Goal: Find contact information: Find contact information

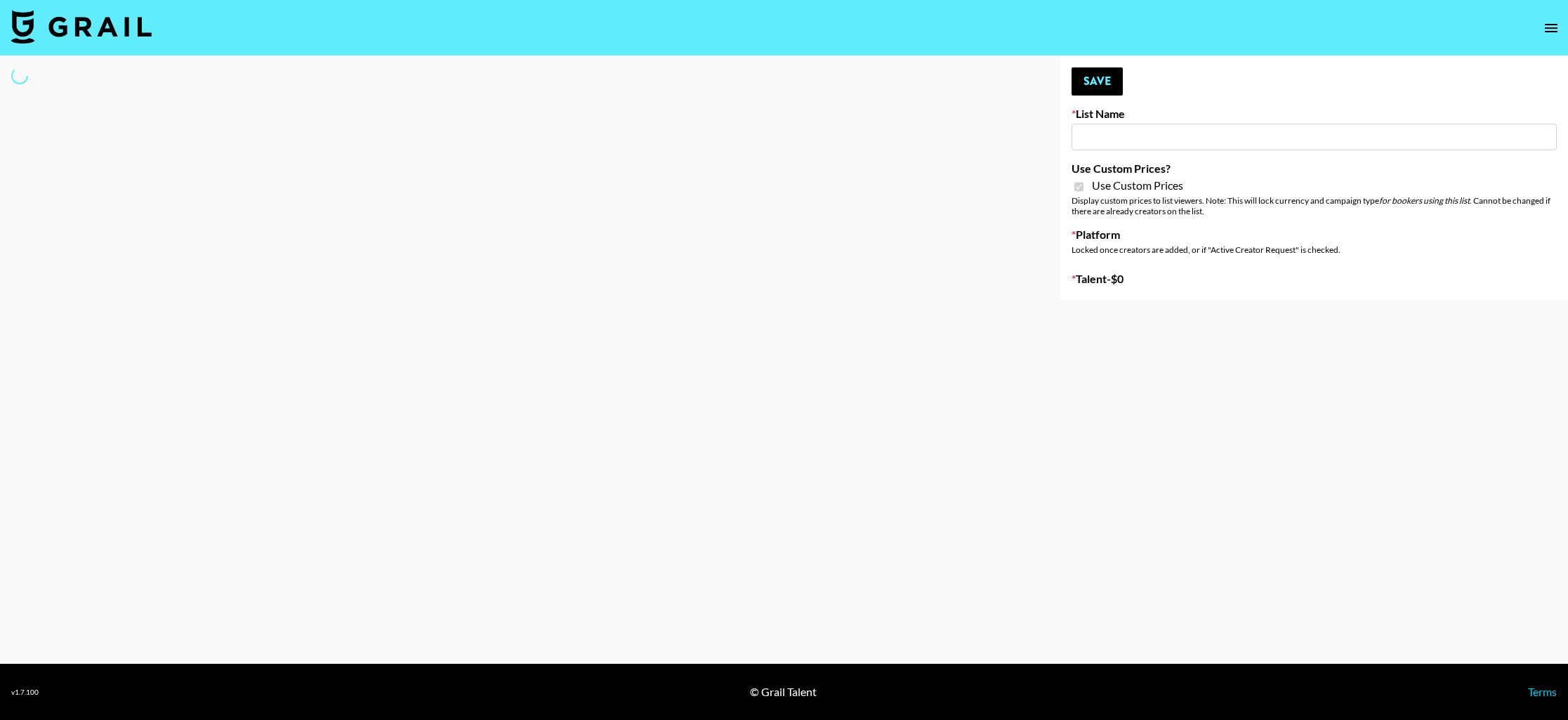
type input "Super Power (9th Sept)"
checkbox input "true"
select select "Brand"
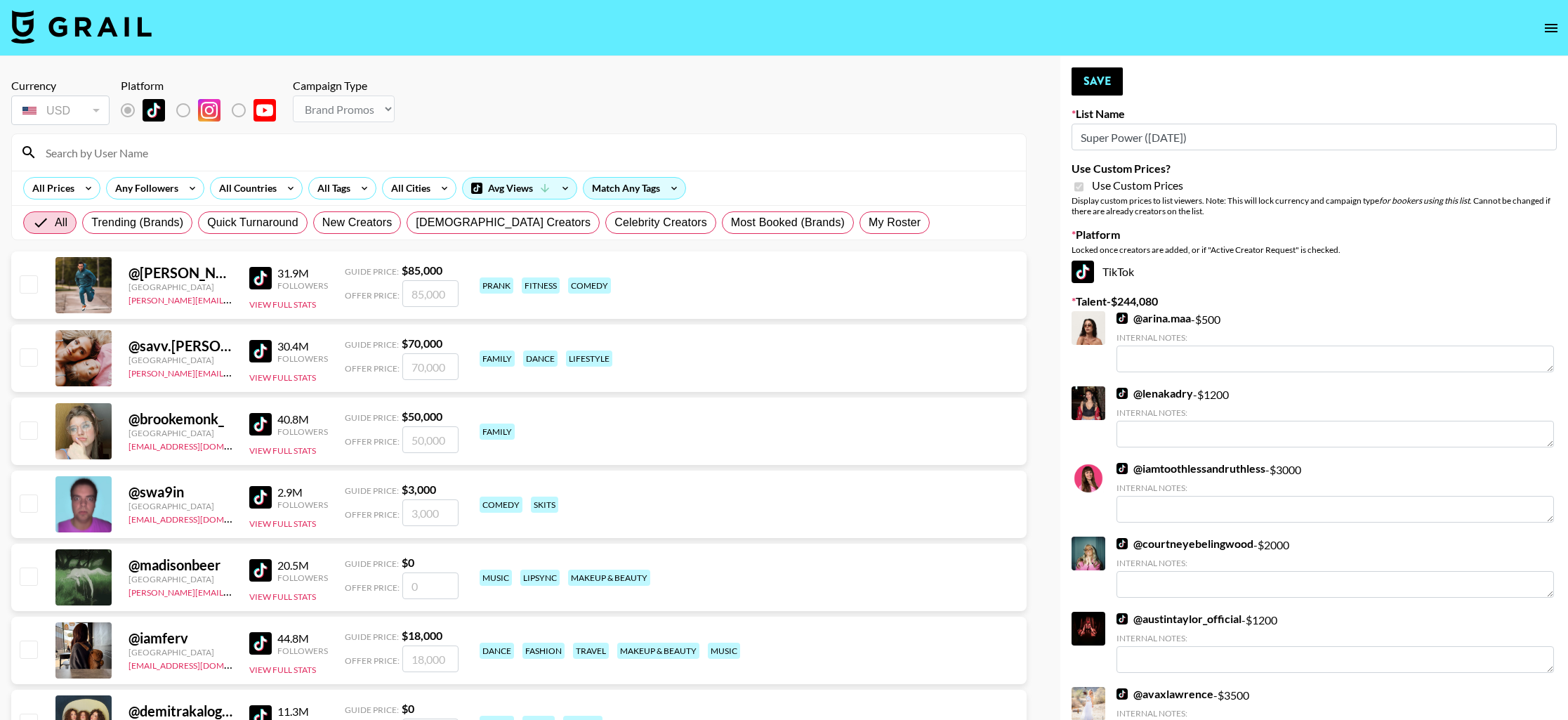
click at [447, 160] on input at bounding box center [527, 151] width 980 height 22
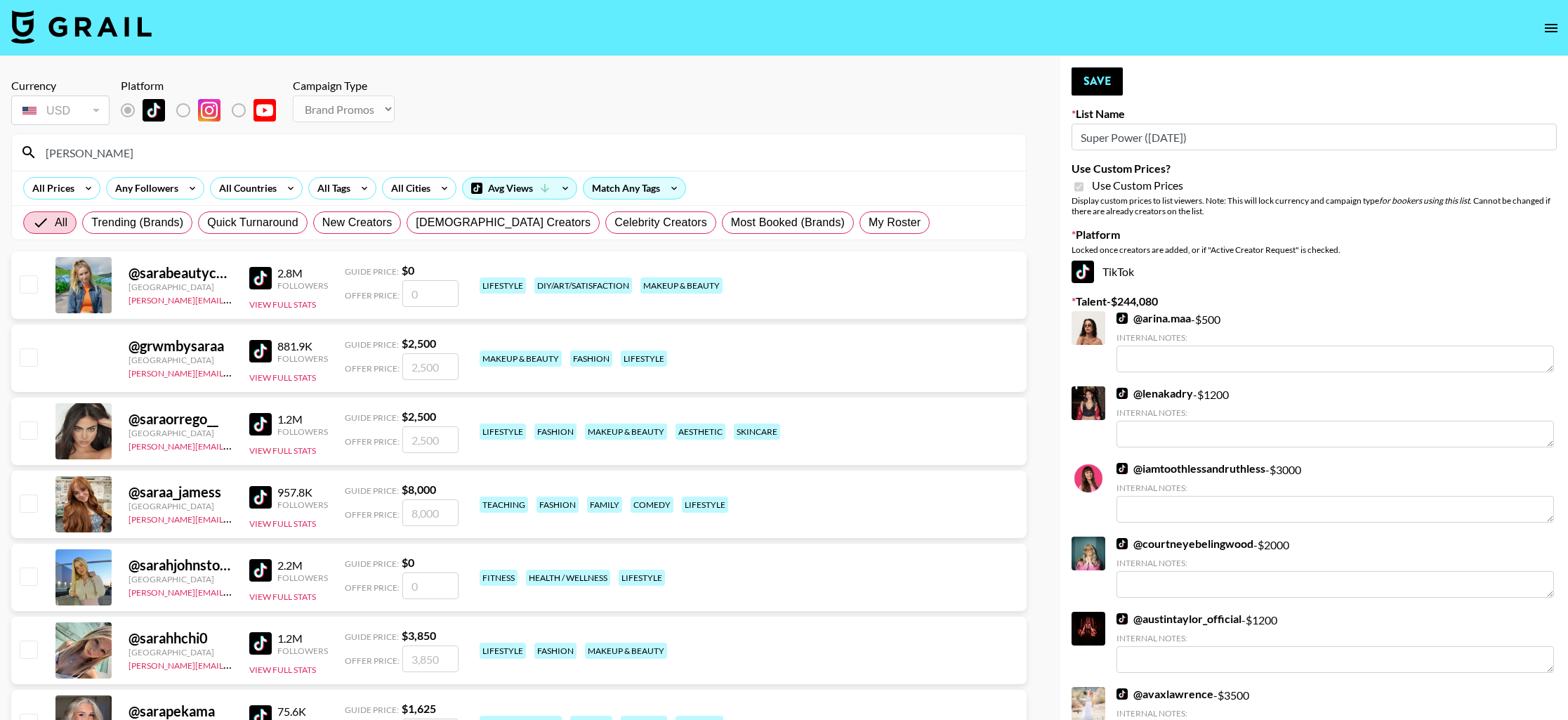
type input "sarari"
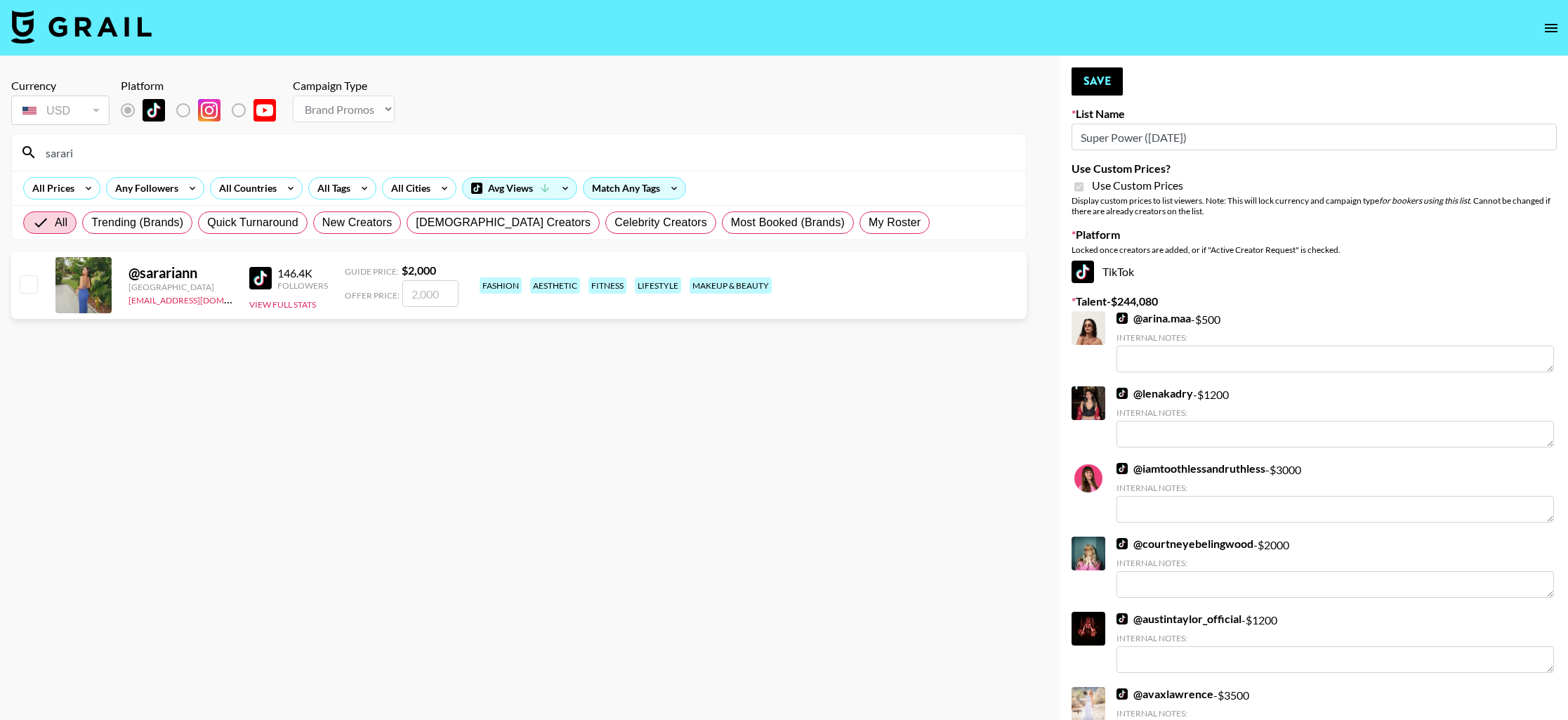
click at [31, 282] on input "checkbox" at bounding box center [29, 284] width 17 height 17
checkbox input "true"
type input "2000"
click at [1093, 88] on button "Save" at bounding box center [1097, 80] width 52 height 28
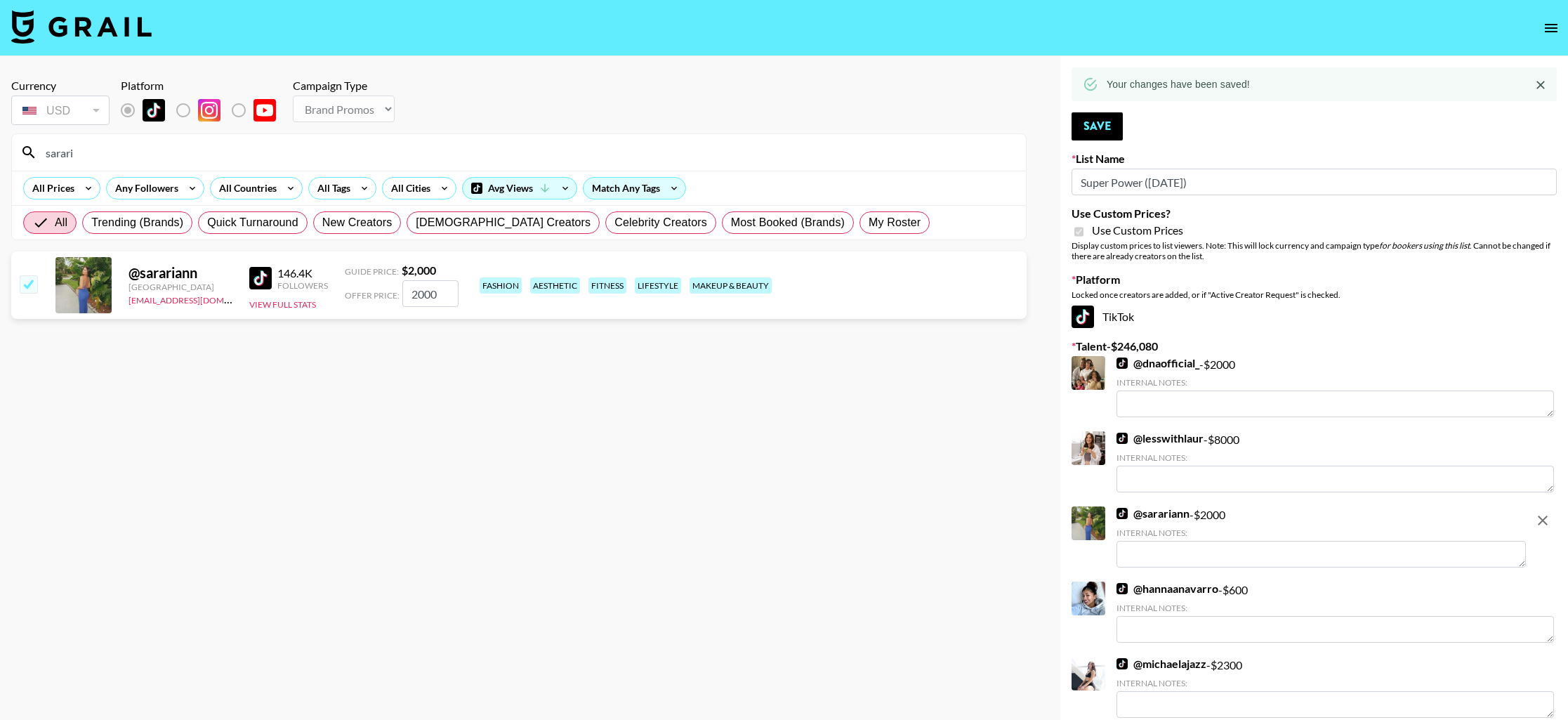
drag, startPoint x: 288, startPoint y: 156, endPoint x: -5, endPoint y: 151, distance: 293.0
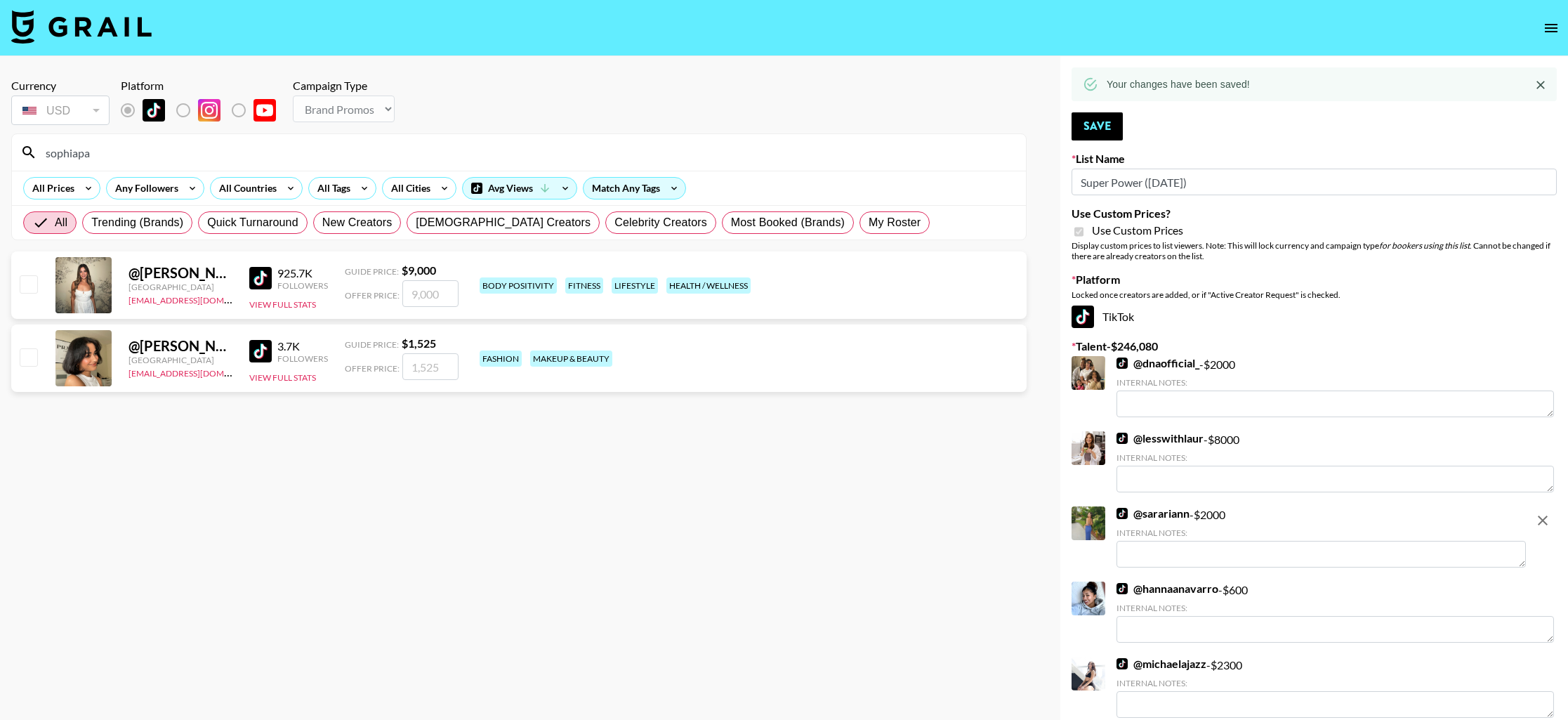
type input "sophiapa"
click at [21, 289] on input "checkbox" at bounding box center [29, 284] width 17 height 17
checkbox input "true"
type input "9000"
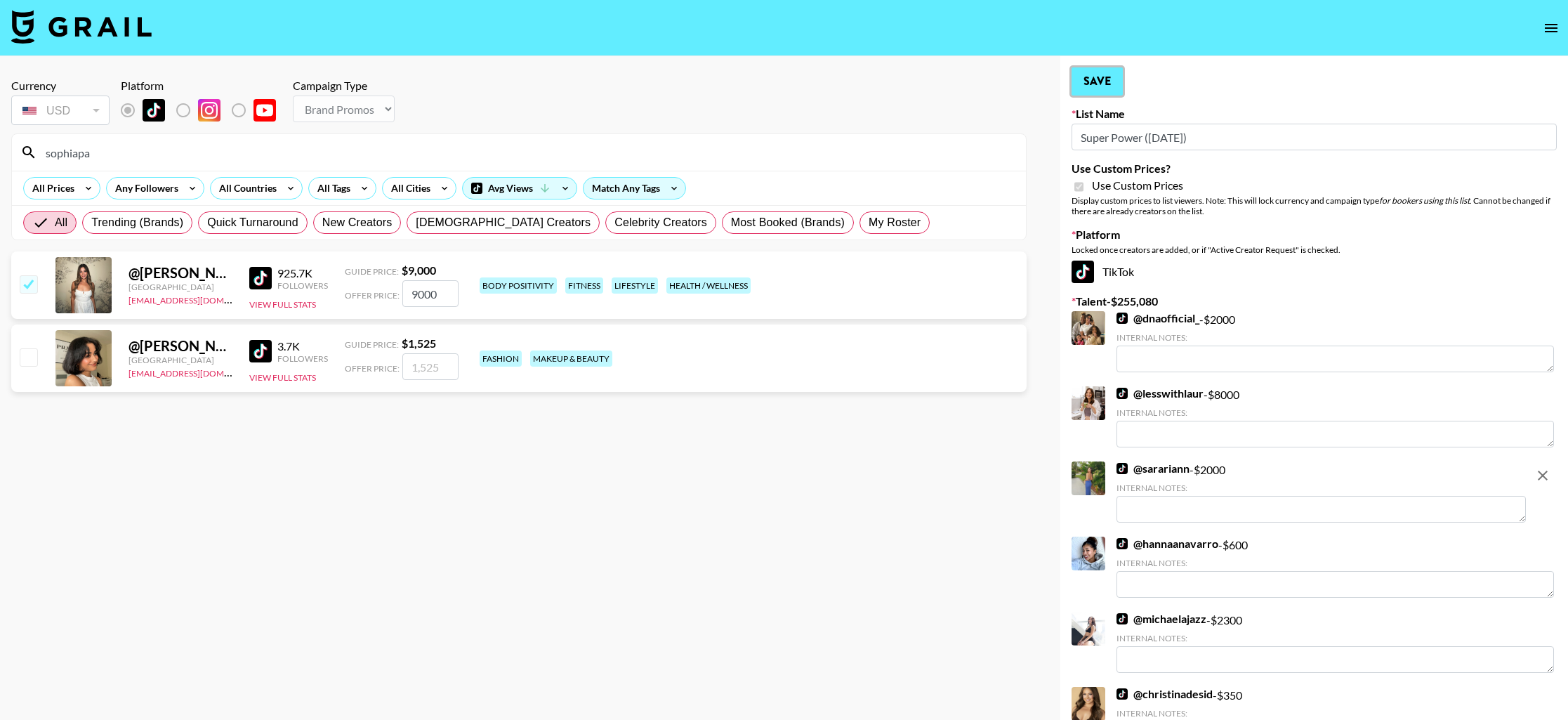
click at [1103, 91] on button "Save" at bounding box center [1097, 80] width 52 height 28
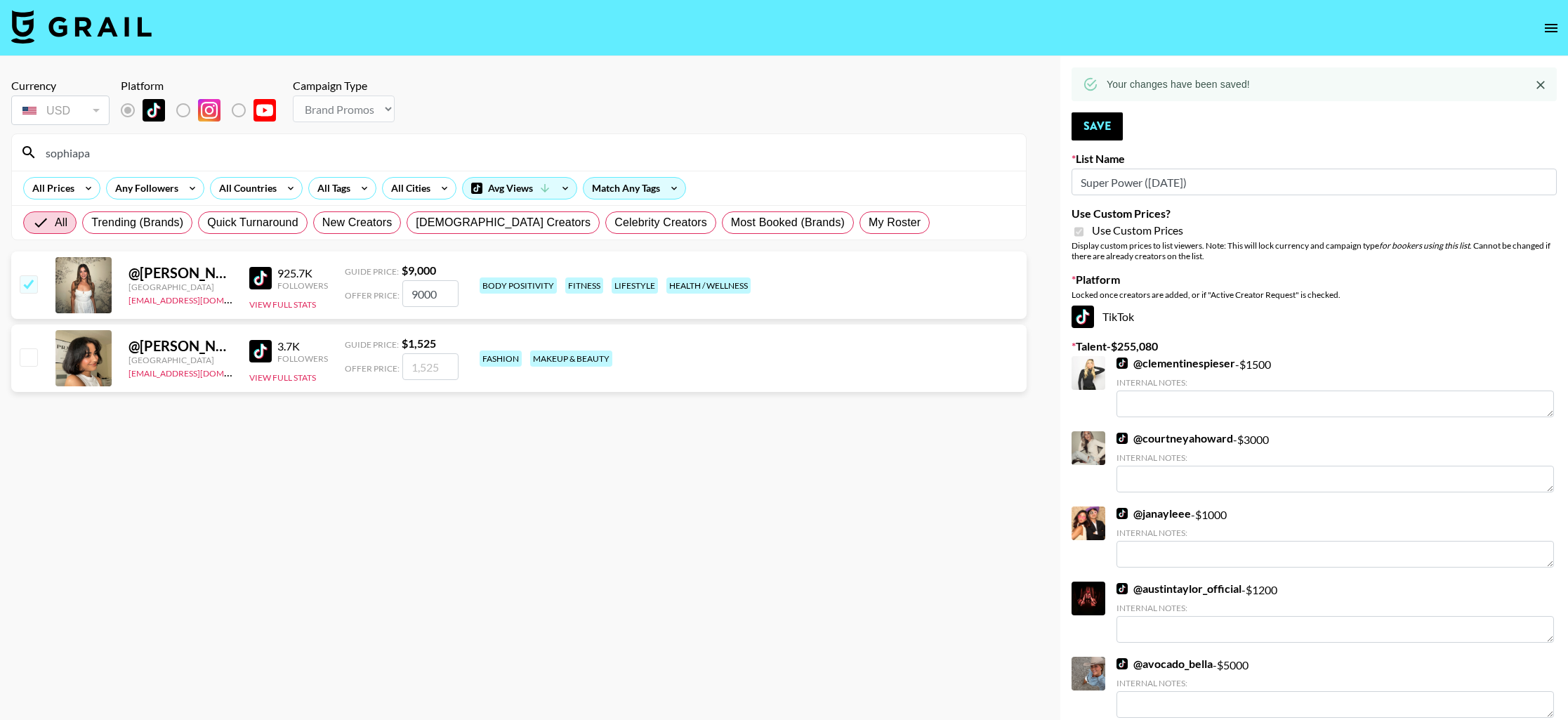
drag, startPoint x: 144, startPoint y: 150, endPoint x: 50, endPoint y: 144, distance: 94.2
click at [50, 144] on input "sophiapa" at bounding box center [527, 151] width 980 height 22
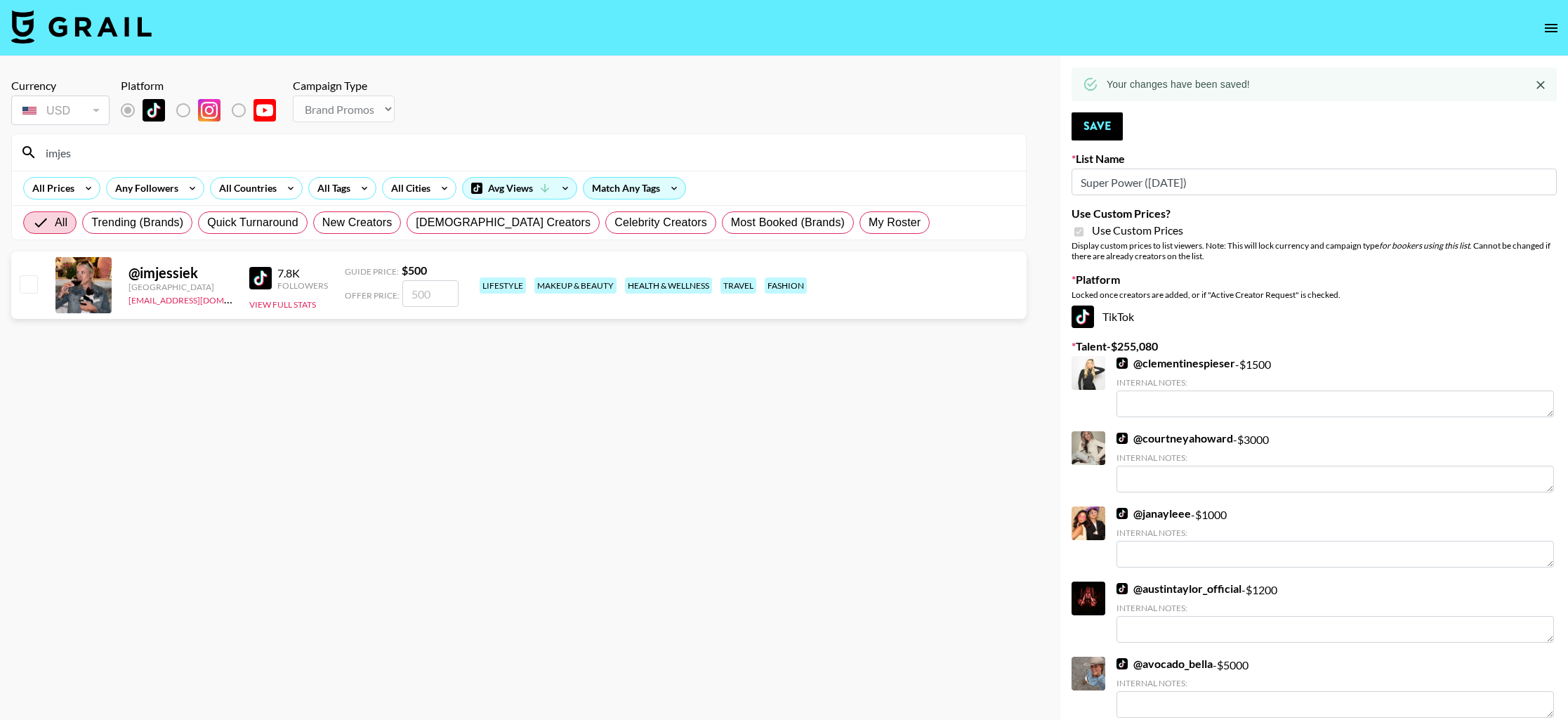
type input "imjes"
click at [39, 283] on div "@ imjessiek United States kayla@grail-talent.com 7.8K Followers View Full Stats…" at bounding box center [519, 285] width 1016 height 67
click at [33, 288] on input "checkbox" at bounding box center [29, 284] width 17 height 17
checkbox input "true"
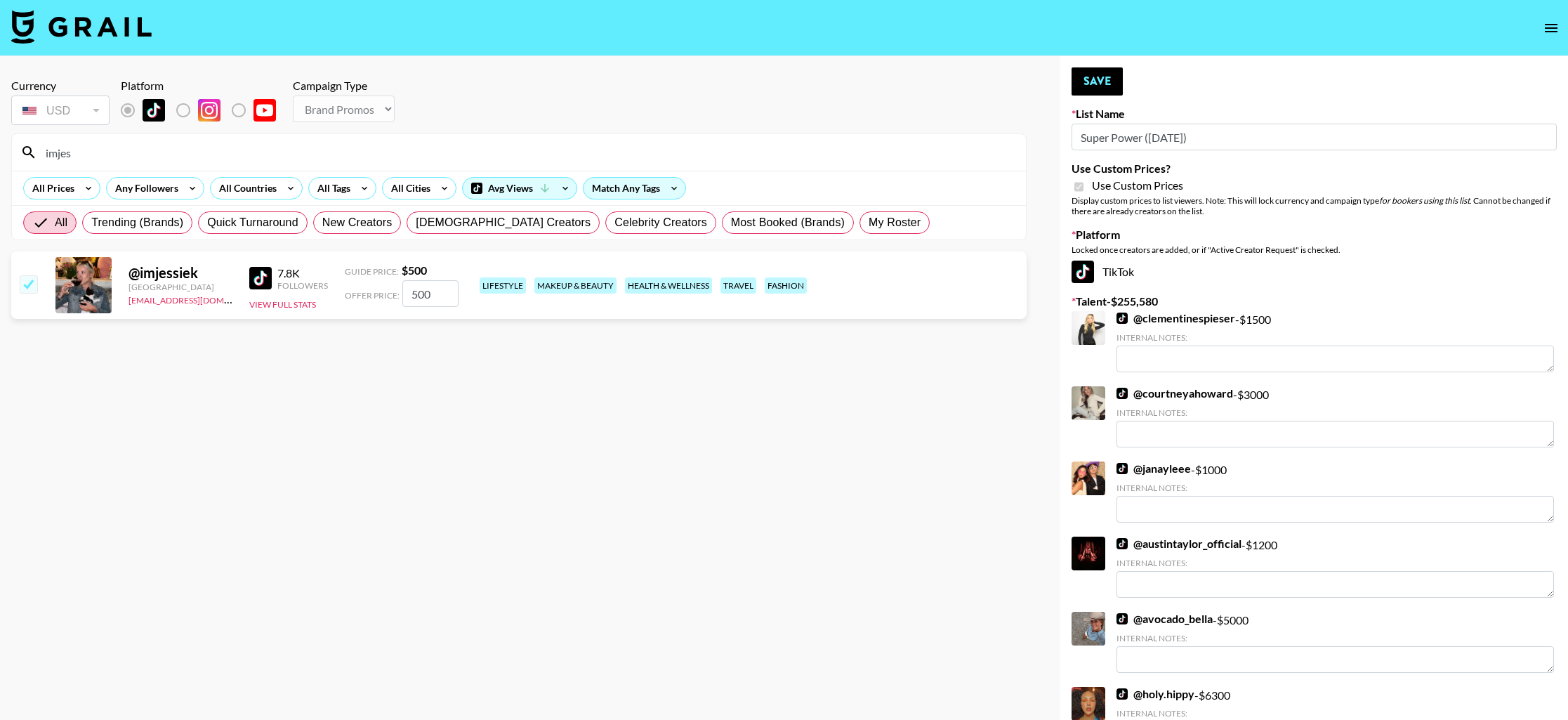
drag, startPoint x: 432, startPoint y: 294, endPoint x: 400, endPoint y: 294, distance: 32.0
click at [400, 294] on div "Offer Price: 500" at bounding box center [401, 294] width 114 height 27
type input "2"
checkbox input "false"
type input "1"
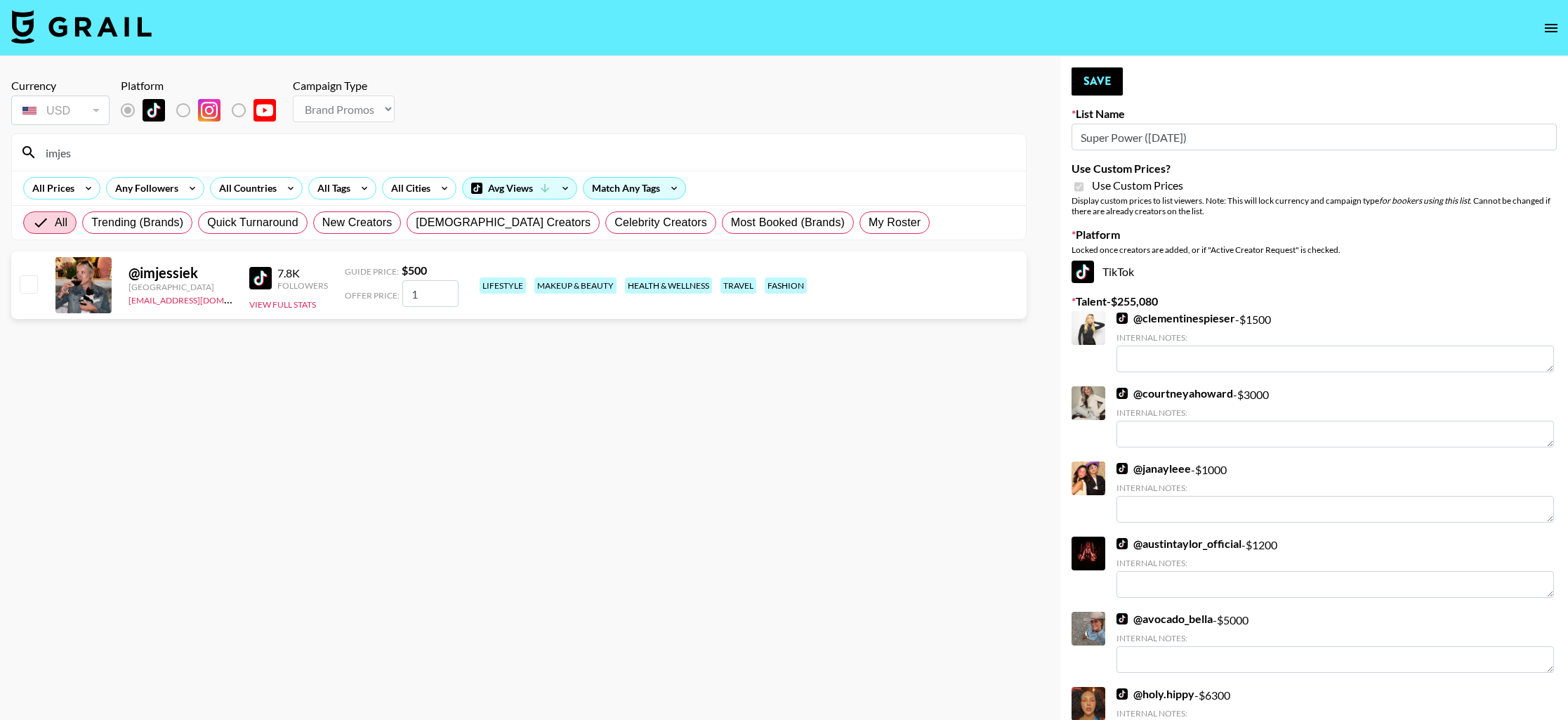
checkbox input "true"
type input "1000"
click at [1093, 85] on button "Save" at bounding box center [1097, 80] width 52 height 28
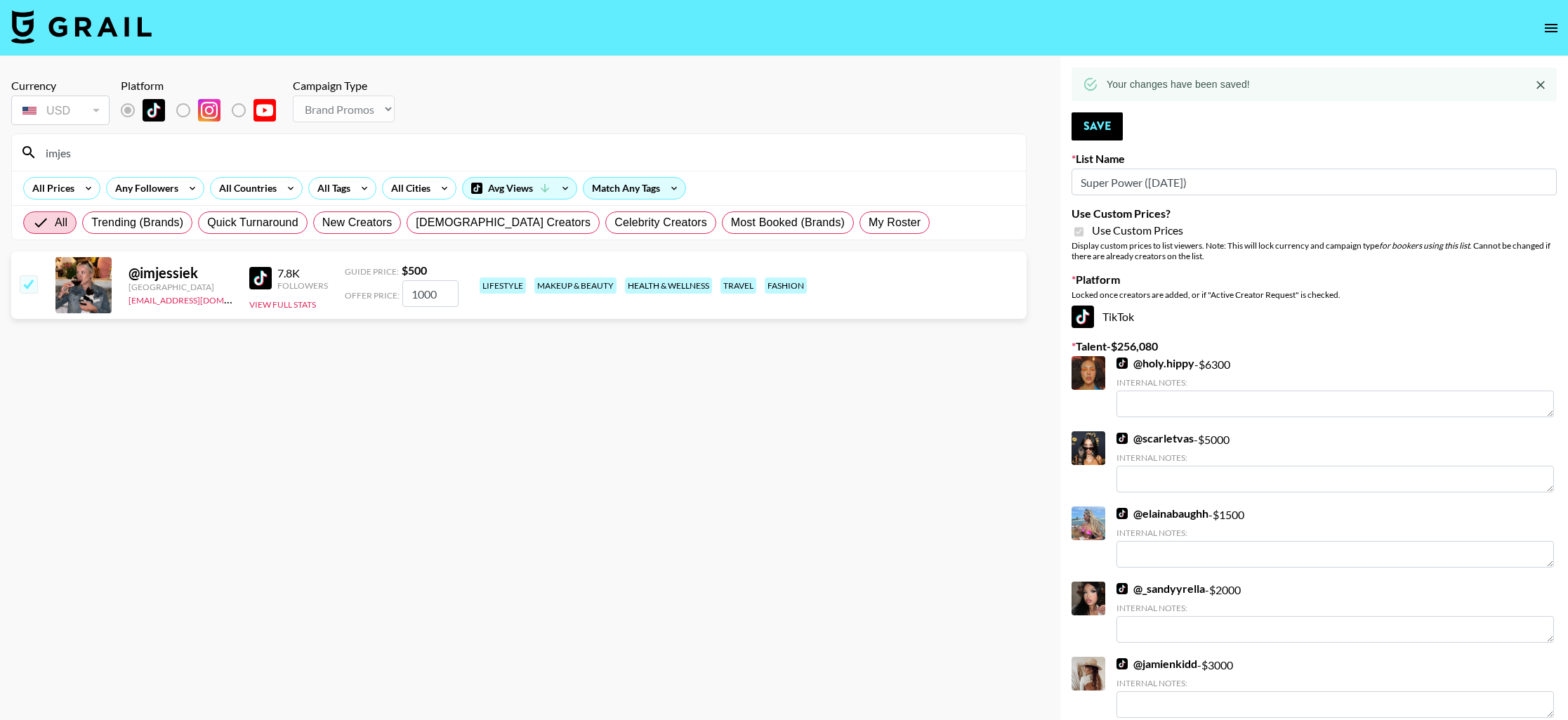
drag, startPoint x: 73, startPoint y: 146, endPoint x: 108, endPoint y: 151, distance: 35.4
click at [108, 151] on input "imjes" at bounding box center [527, 151] width 980 height 22
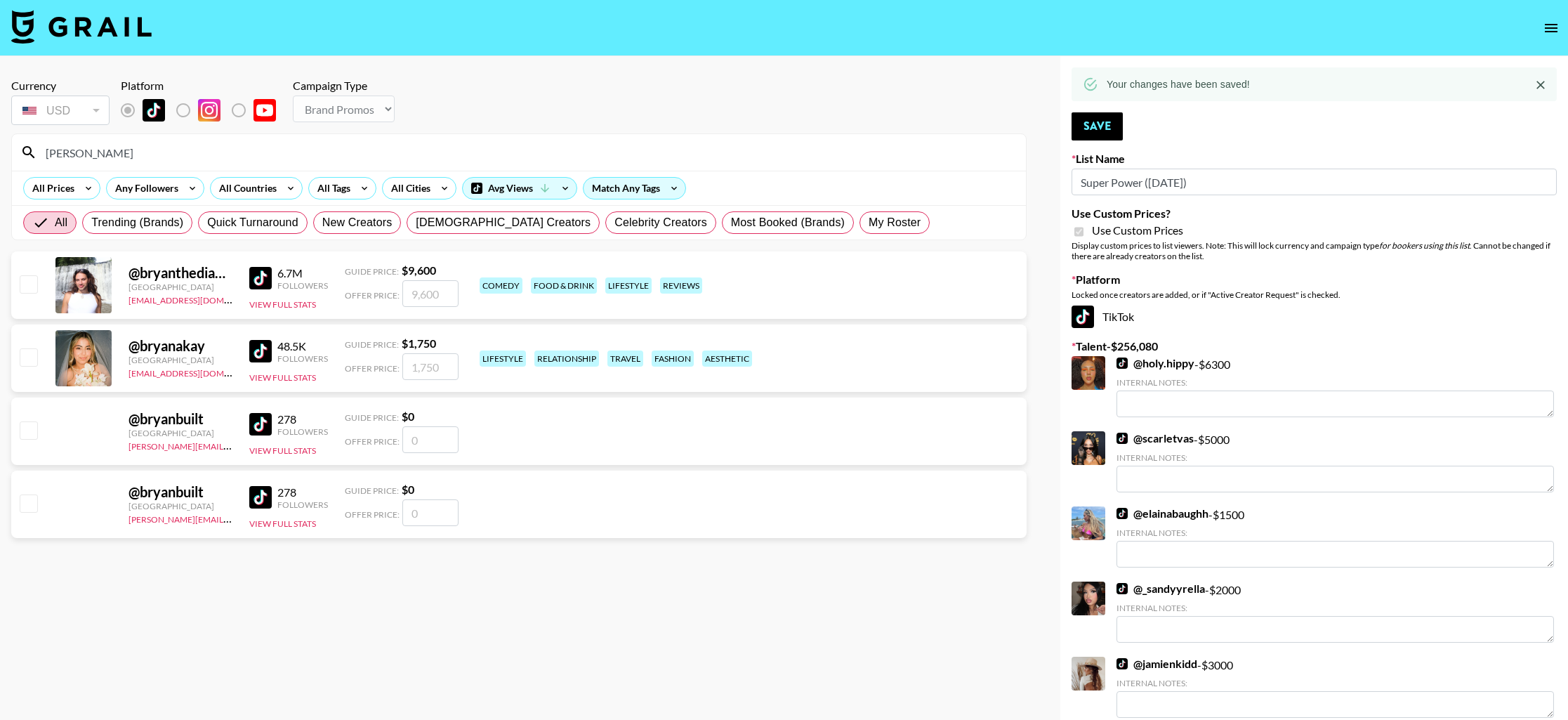
type input "bryanakay"
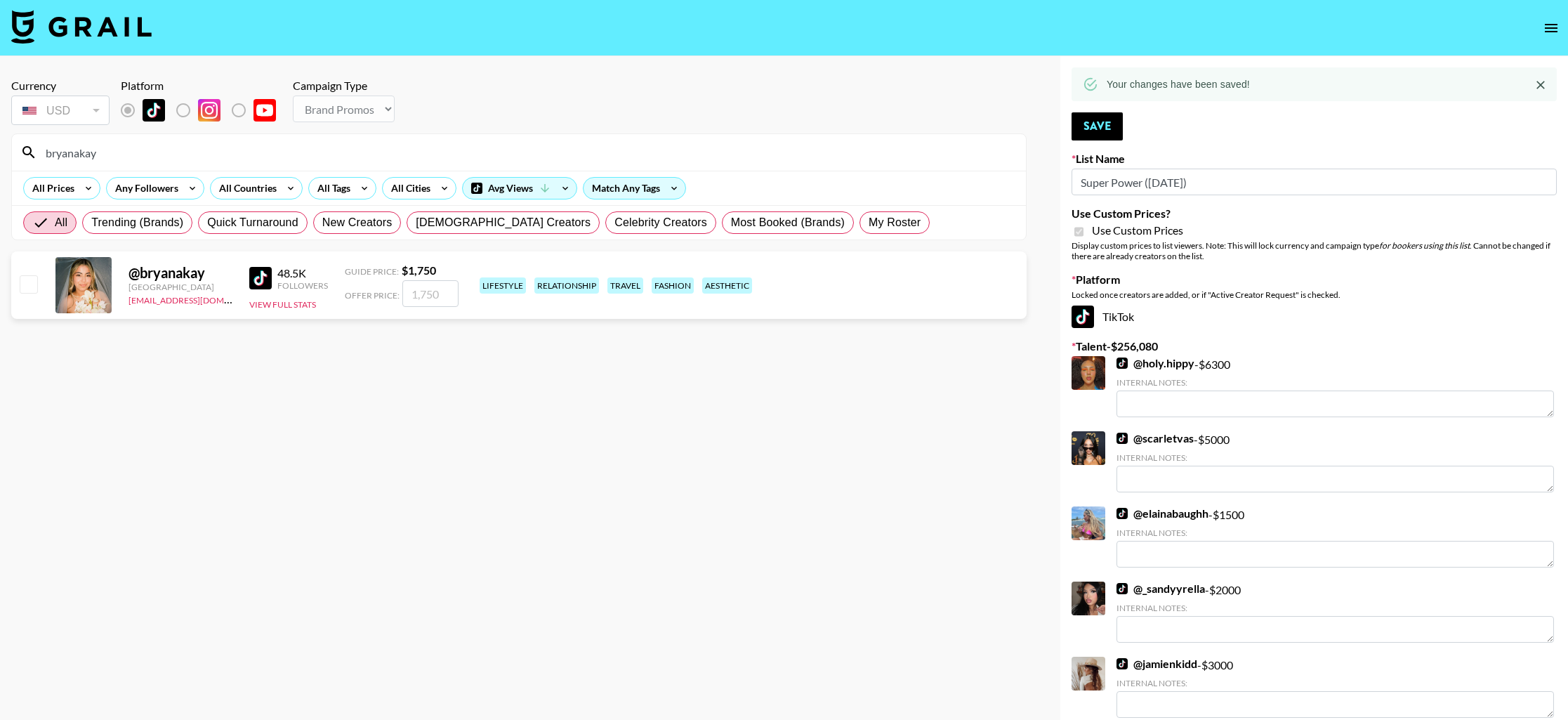
click at [33, 281] on input "checkbox" at bounding box center [29, 284] width 17 height 17
checkbox input "true"
type input "1750"
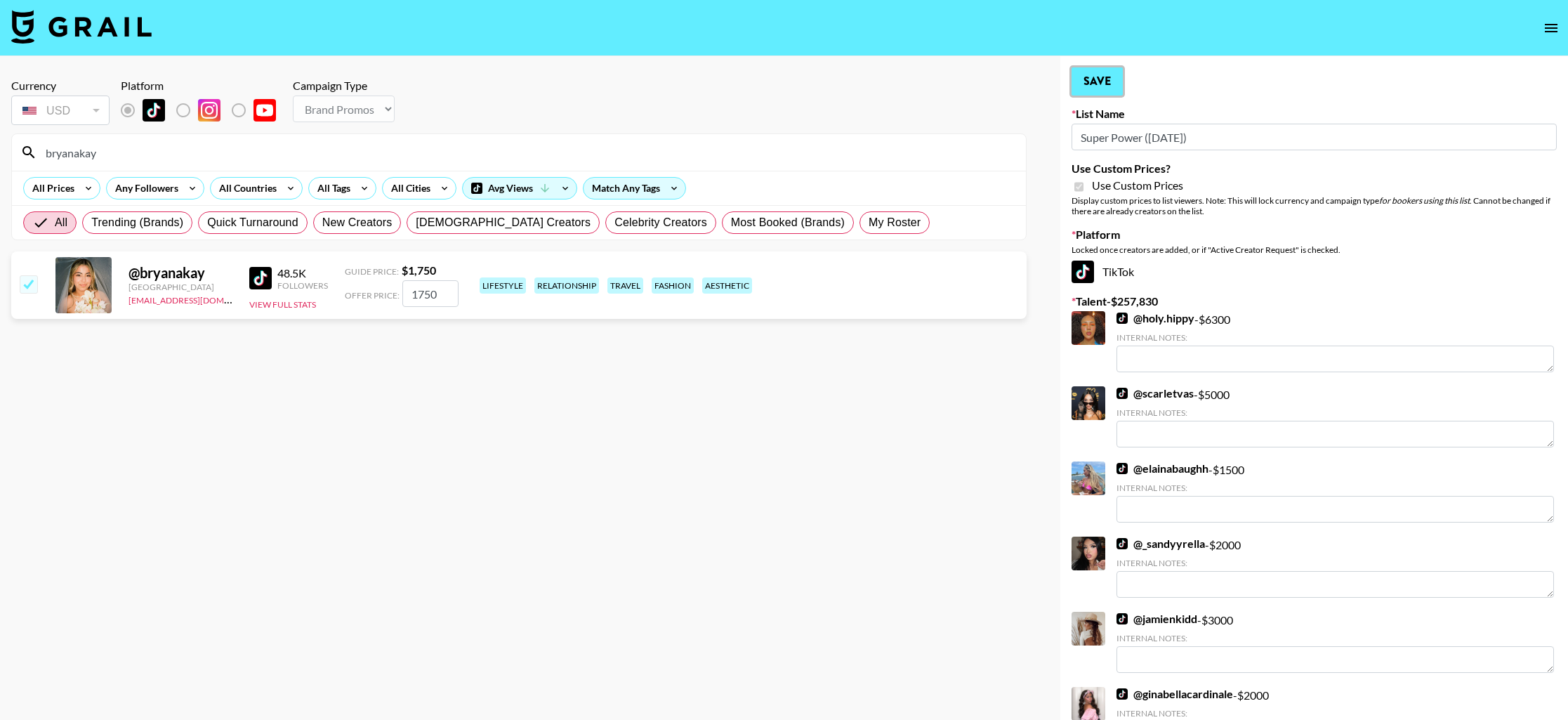
click at [1104, 85] on button "Save" at bounding box center [1097, 80] width 52 height 28
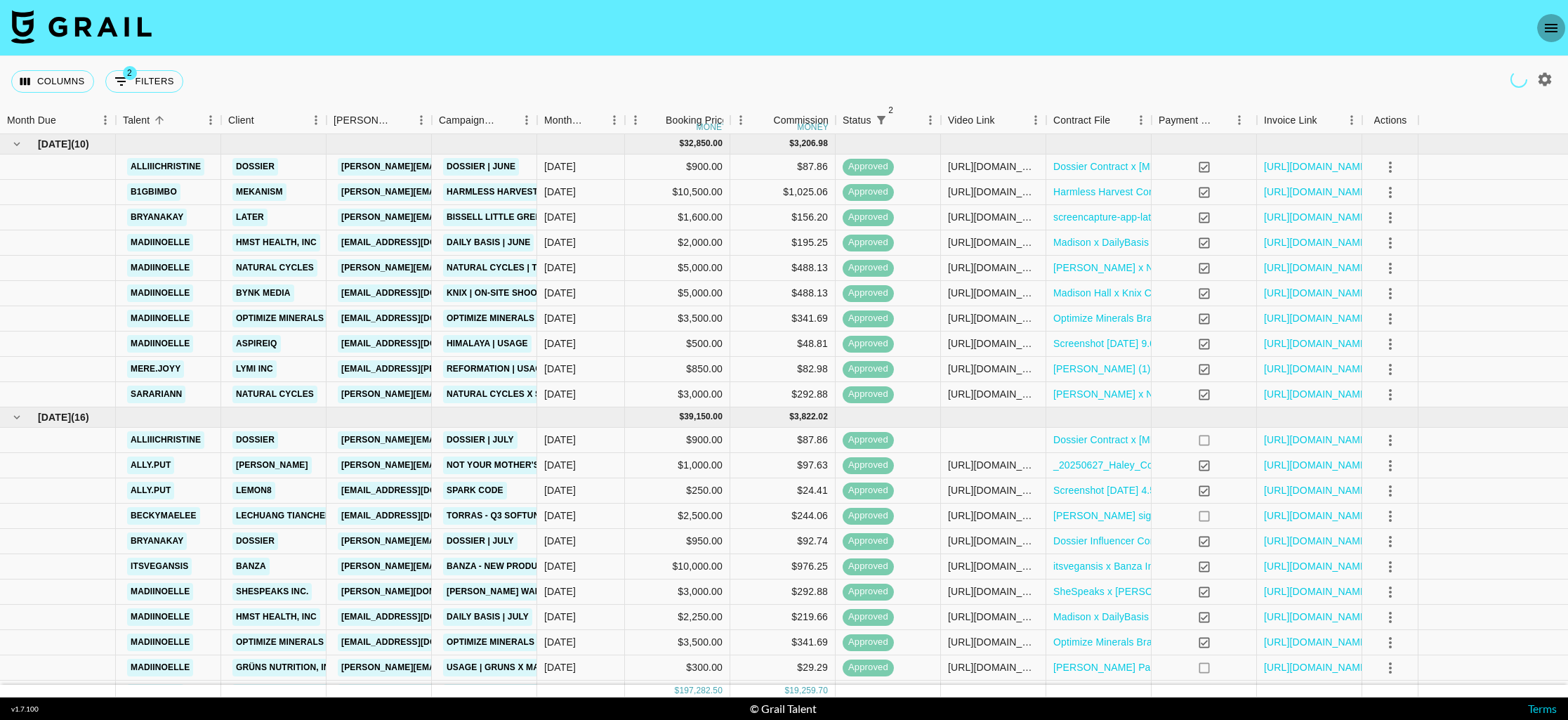
click at [1542, 27] on button "open drawer" at bounding box center [1551, 28] width 28 height 28
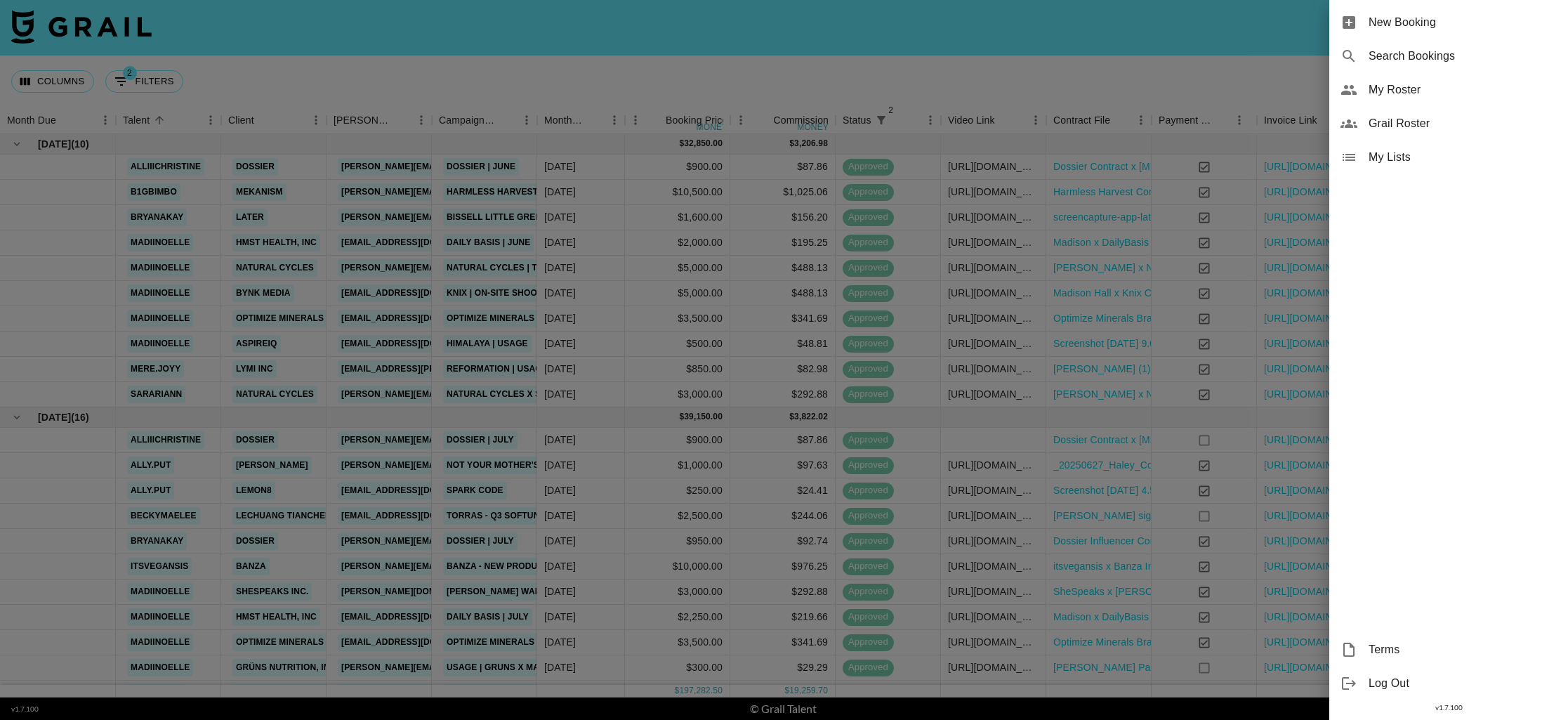
click at [1484, 123] on span "Grail Roster" at bounding box center [1463, 124] width 189 height 17
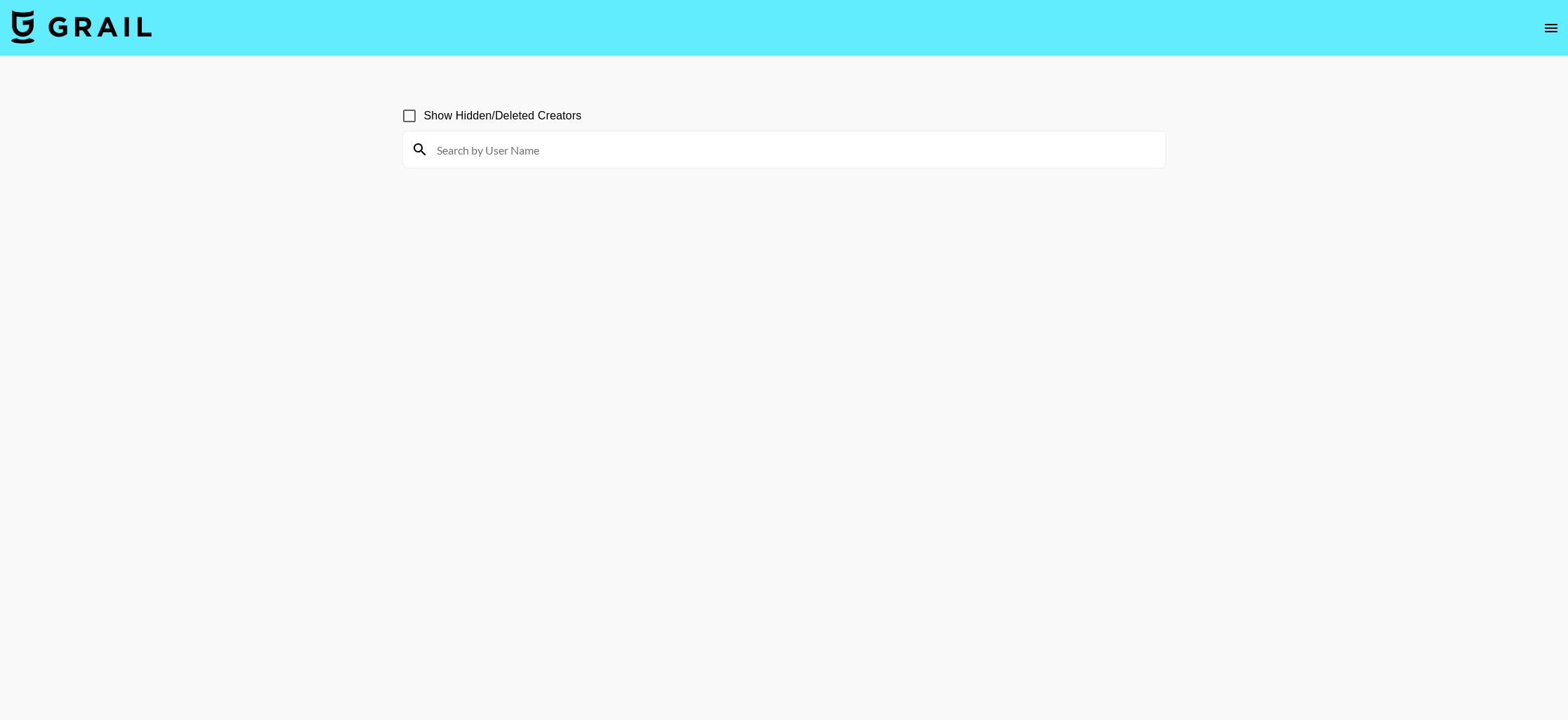
click at [473, 153] on input at bounding box center [792, 149] width 728 height 22
paste input "[PERSON_NAME]"
click at [521, 154] on input "[PERSON_NAME]" at bounding box center [792, 149] width 728 height 22
type input "[PERSON_NAME]"
click at [404, 114] on input "Show Hidden/Deleted Creators" at bounding box center [409, 116] width 30 height 30
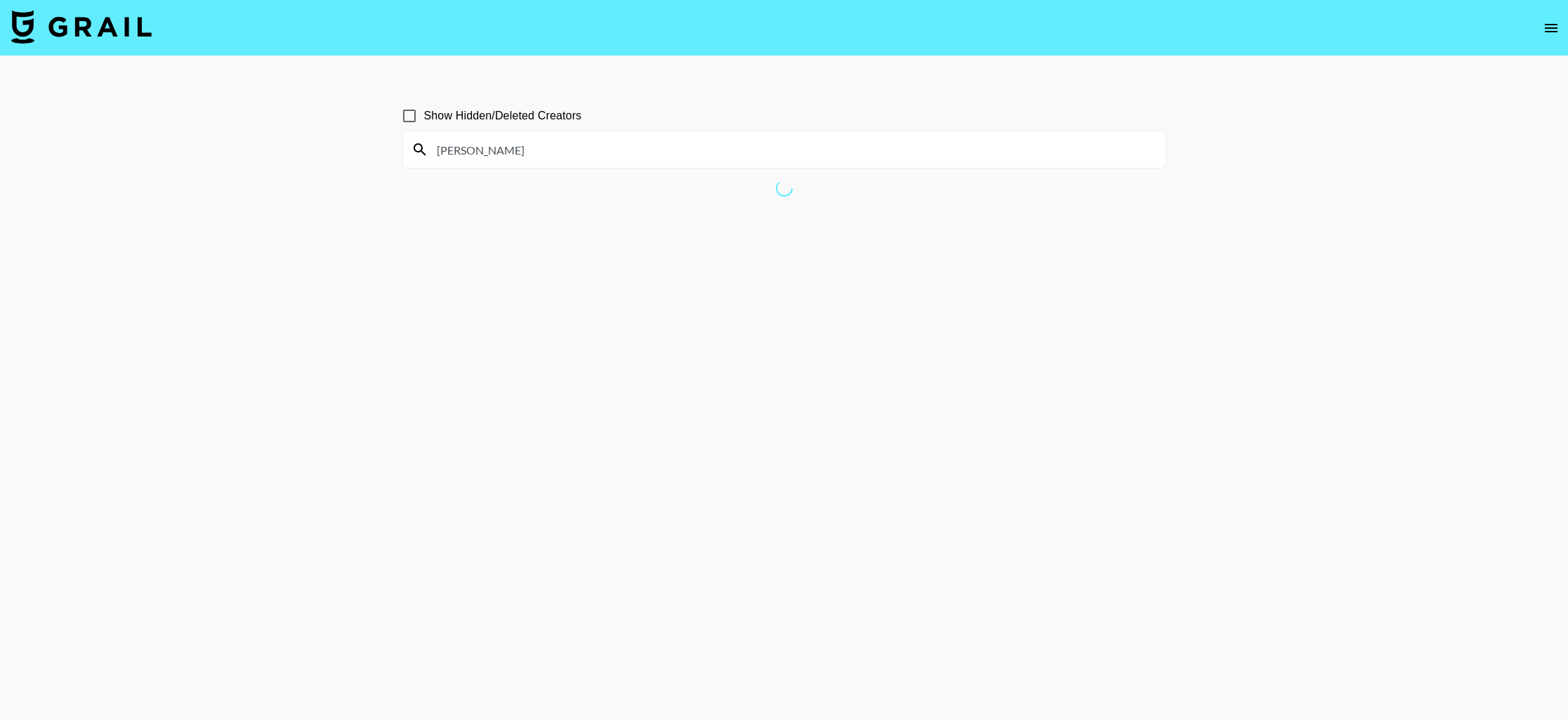
click at [411, 115] on input "Show Hidden/Deleted Creators" at bounding box center [409, 116] width 30 height 30
checkbox input "false"
click at [562, 158] on input "[PERSON_NAME]" at bounding box center [792, 149] width 728 height 22
click at [470, 144] on input "[PERSON_NAME]" at bounding box center [792, 149] width 728 height 22
click at [1558, 26] on icon "open drawer" at bounding box center [1552, 29] width 17 height 17
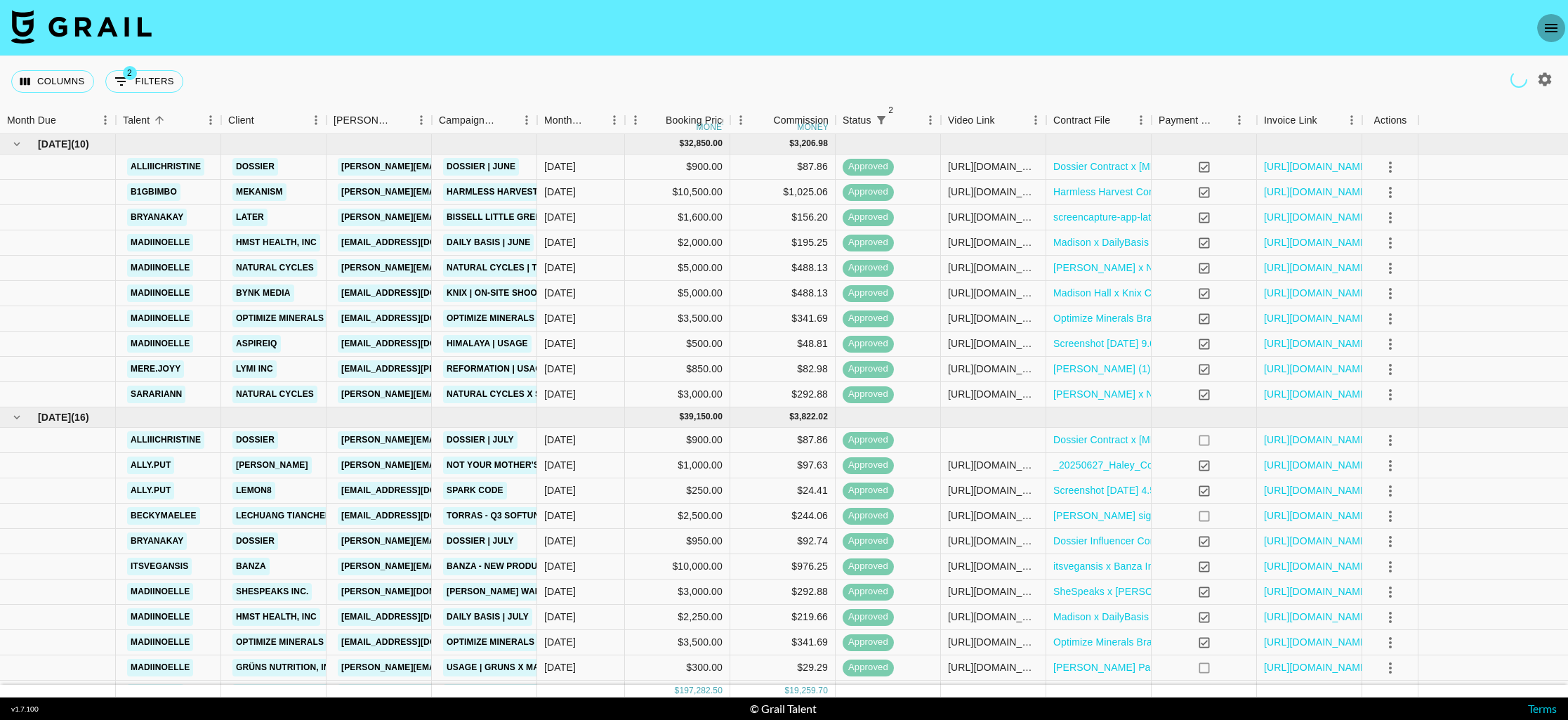
click at [1556, 27] on icon "open drawer" at bounding box center [1551, 28] width 12 height 9
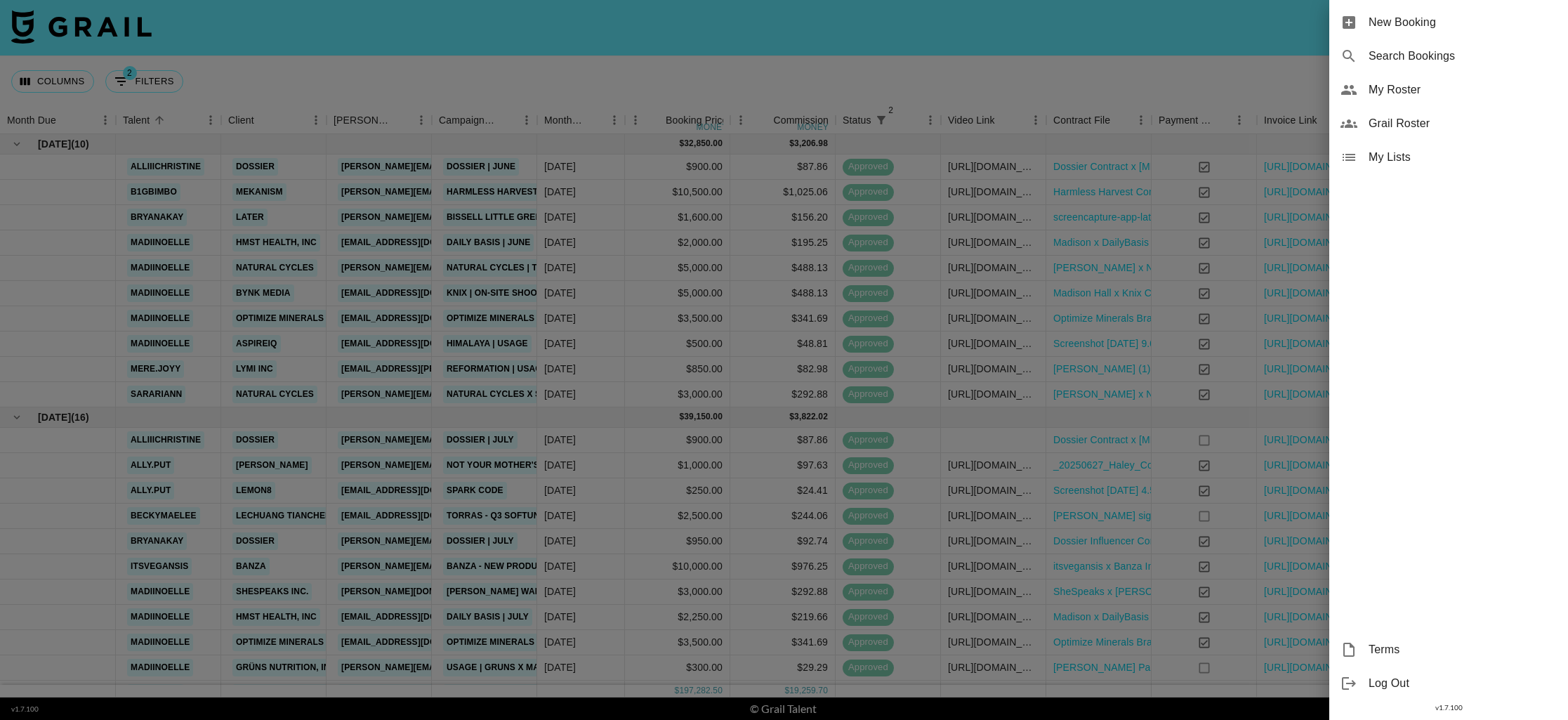
click at [1429, 125] on span "Grail Roster" at bounding box center [1463, 124] width 189 height 17
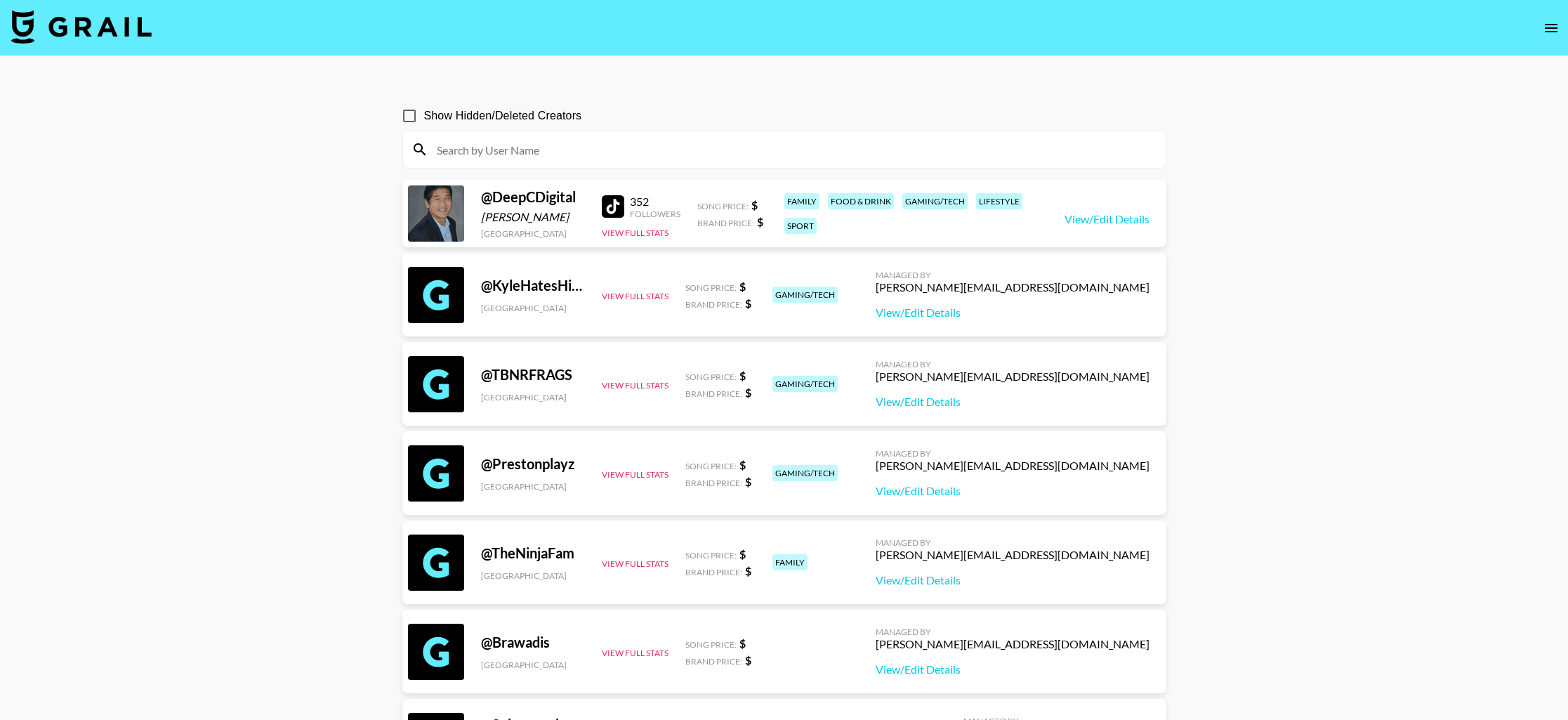
click at [582, 156] on input at bounding box center [792, 149] width 728 height 22
paste input "Mari Marcano"
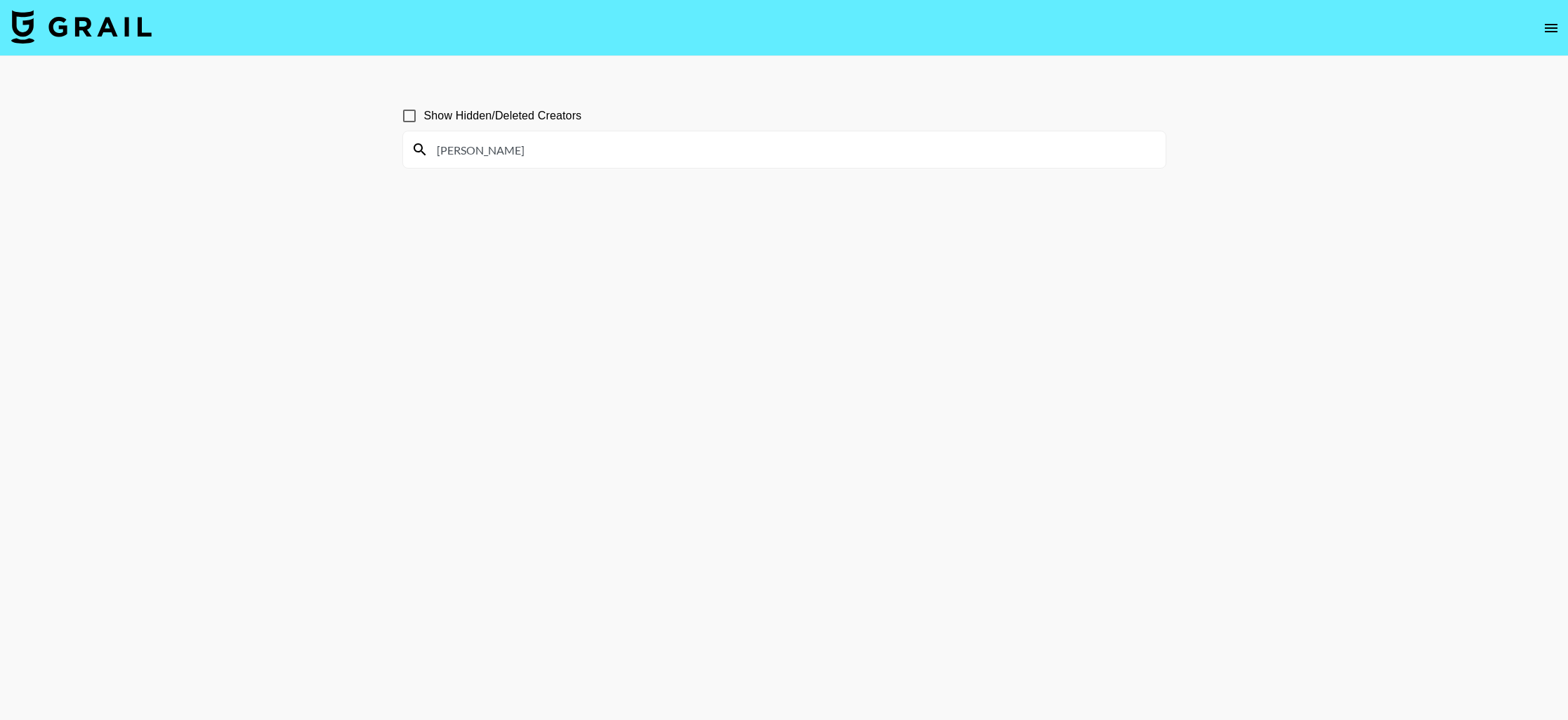
drag, startPoint x: 519, startPoint y: 154, endPoint x: 463, endPoint y: 149, distance: 56.2
click at [463, 149] on input "Mari Marcano" at bounding box center [792, 149] width 728 height 22
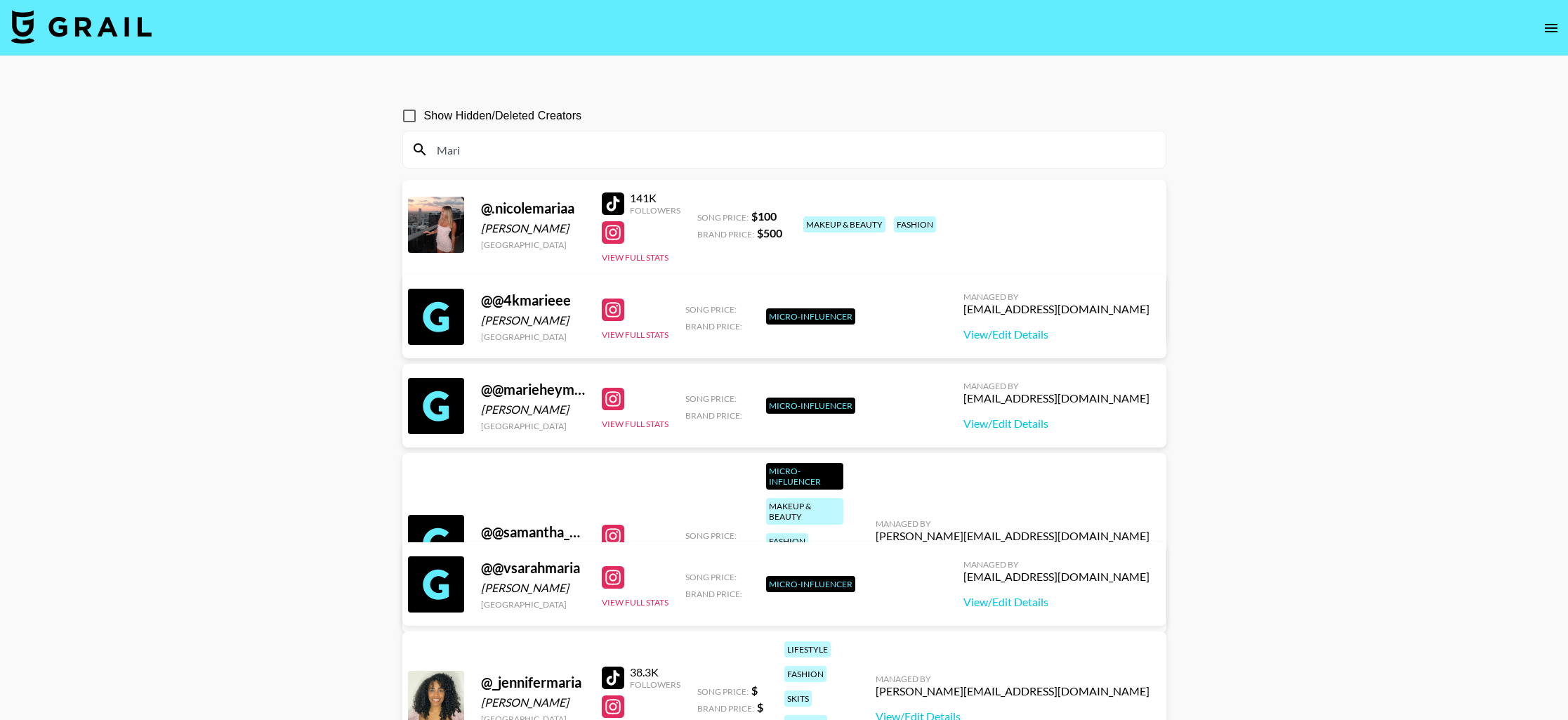
paste input "iammarimar_"
drag, startPoint x: 471, startPoint y: 150, endPoint x: 382, endPoint y: 135, distance: 90.3
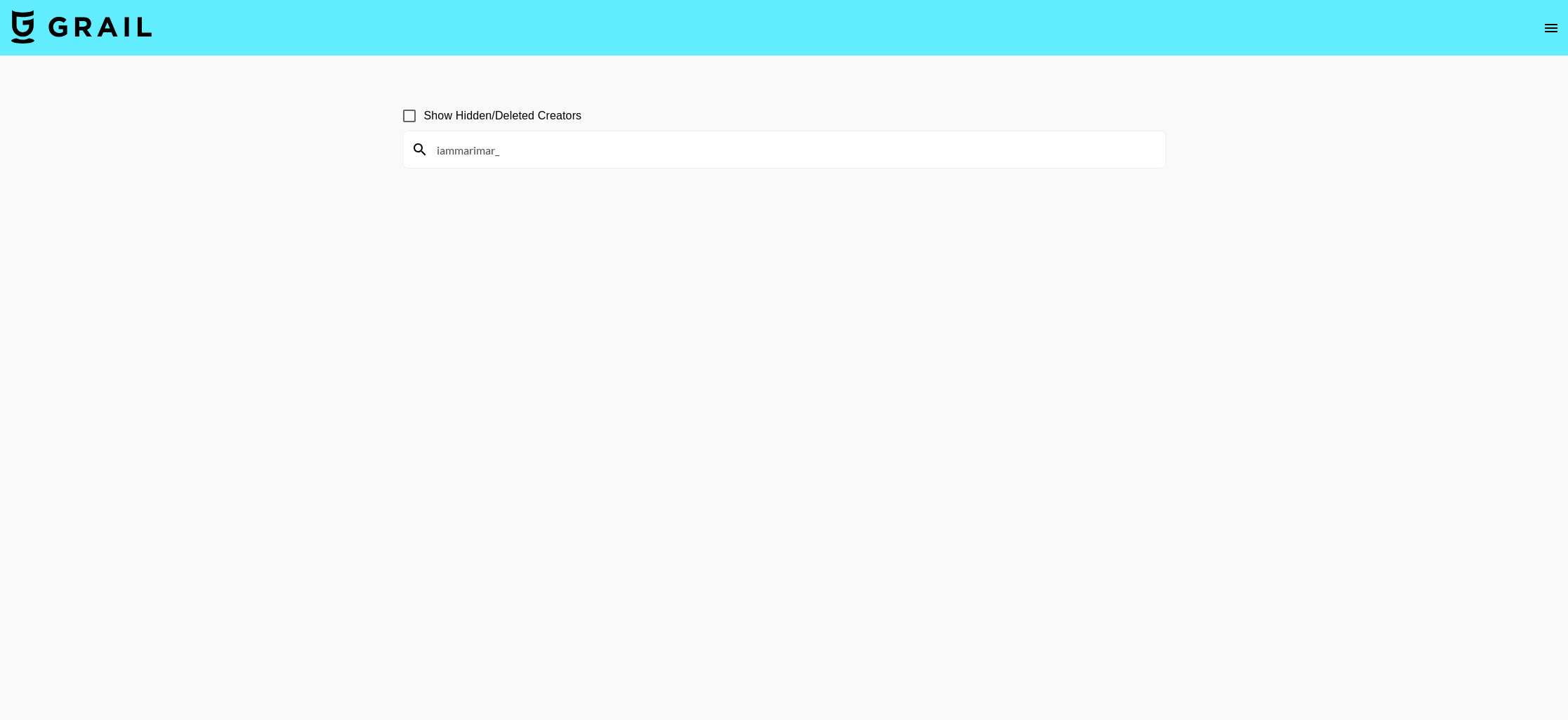
drag, startPoint x: 529, startPoint y: 146, endPoint x: 349, endPoint y: 123, distance: 181.5
click at [349, 123] on main "Show Hidden/Deleted Creators iammarimar_" at bounding box center [784, 394] width 1568 height 675
paste input "Saira"
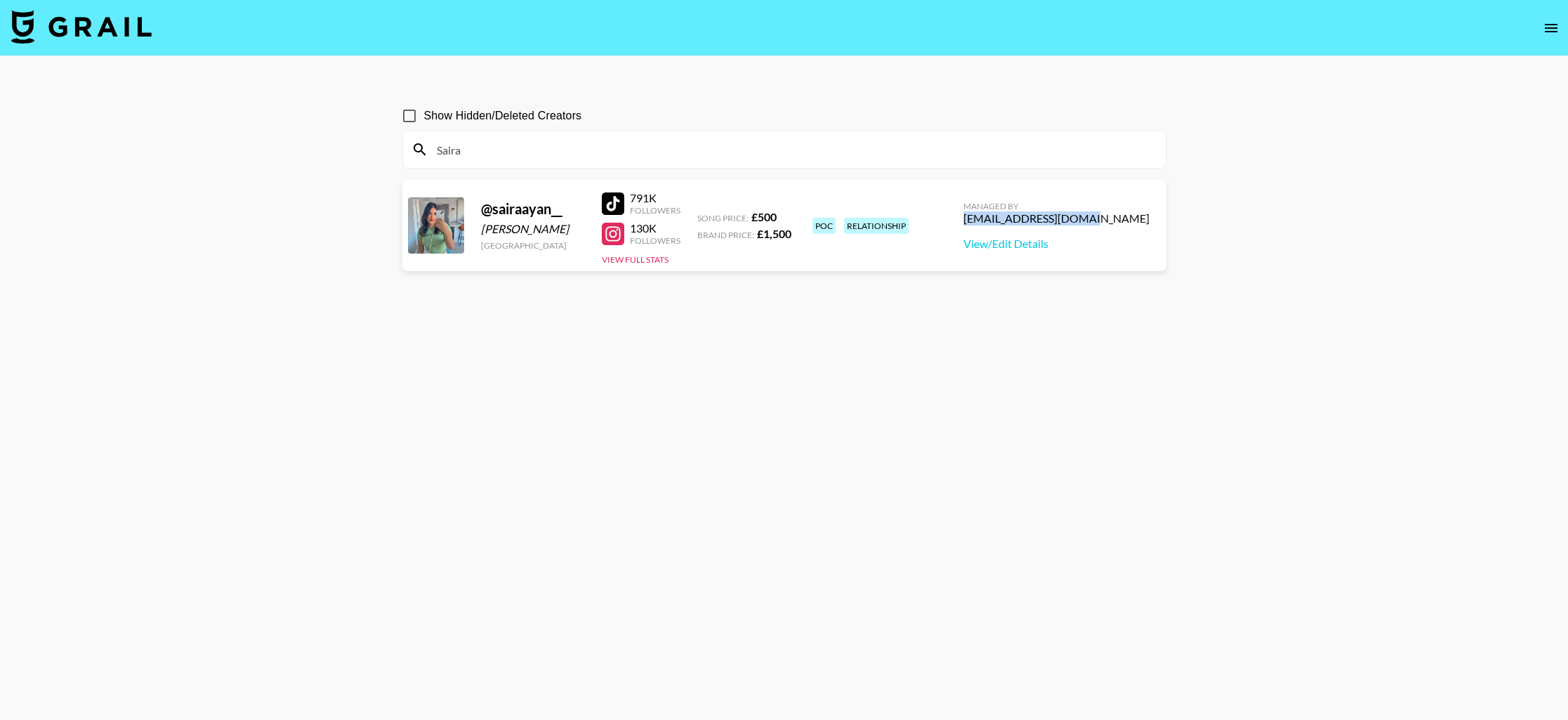
drag, startPoint x: 1060, startPoint y: 218, endPoint x: 1157, endPoint y: 219, distance: 97.0
click at [1157, 219] on div "Managed By will@grail-talent.com View/Edit Details" at bounding box center [1057, 226] width 209 height 73
copy div "will@grail-talent.com"
drag, startPoint x: 479, startPoint y: 151, endPoint x: 416, endPoint y: 138, distance: 64.3
click at [416, 138] on div "Saira" at bounding box center [784, 149] width 763 height 36
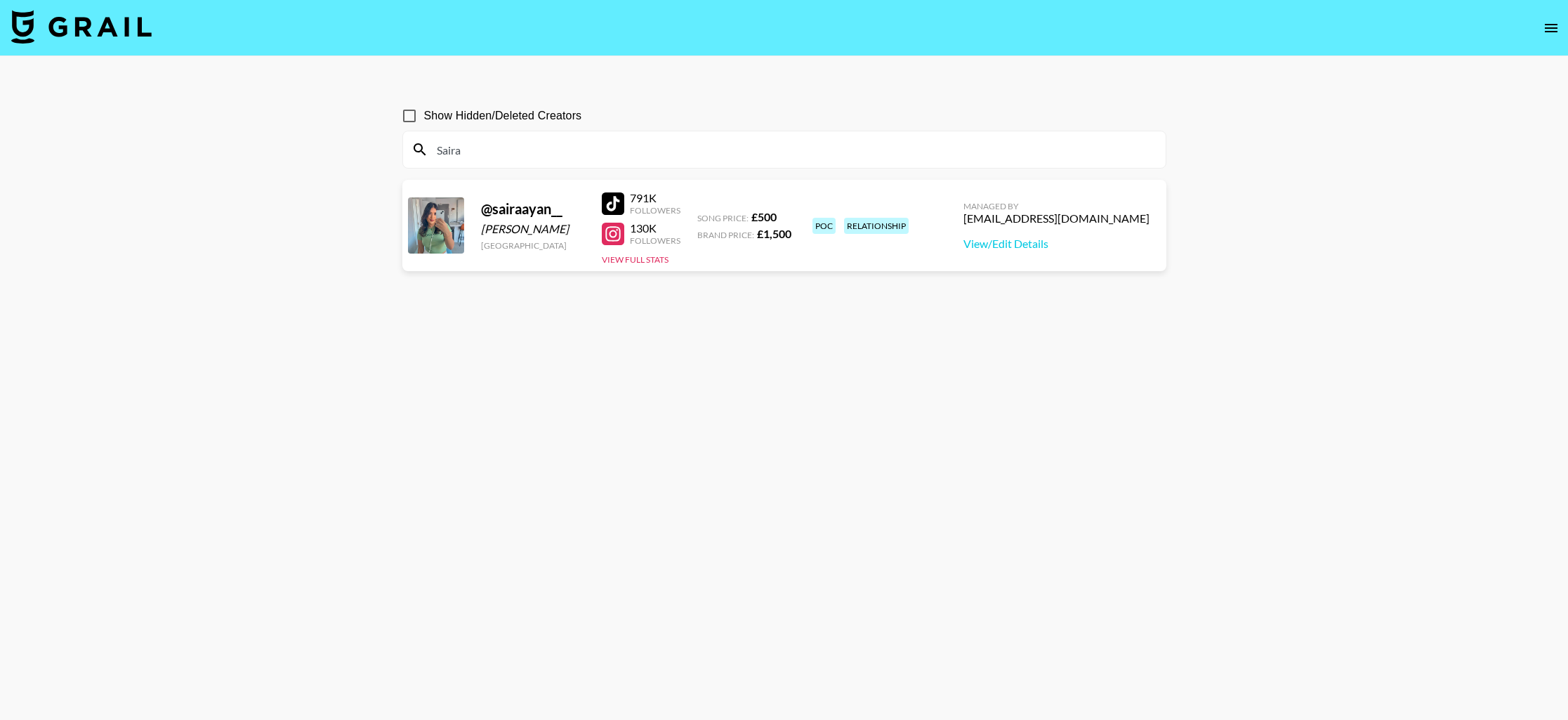
paste input "Catherine Agbaje"
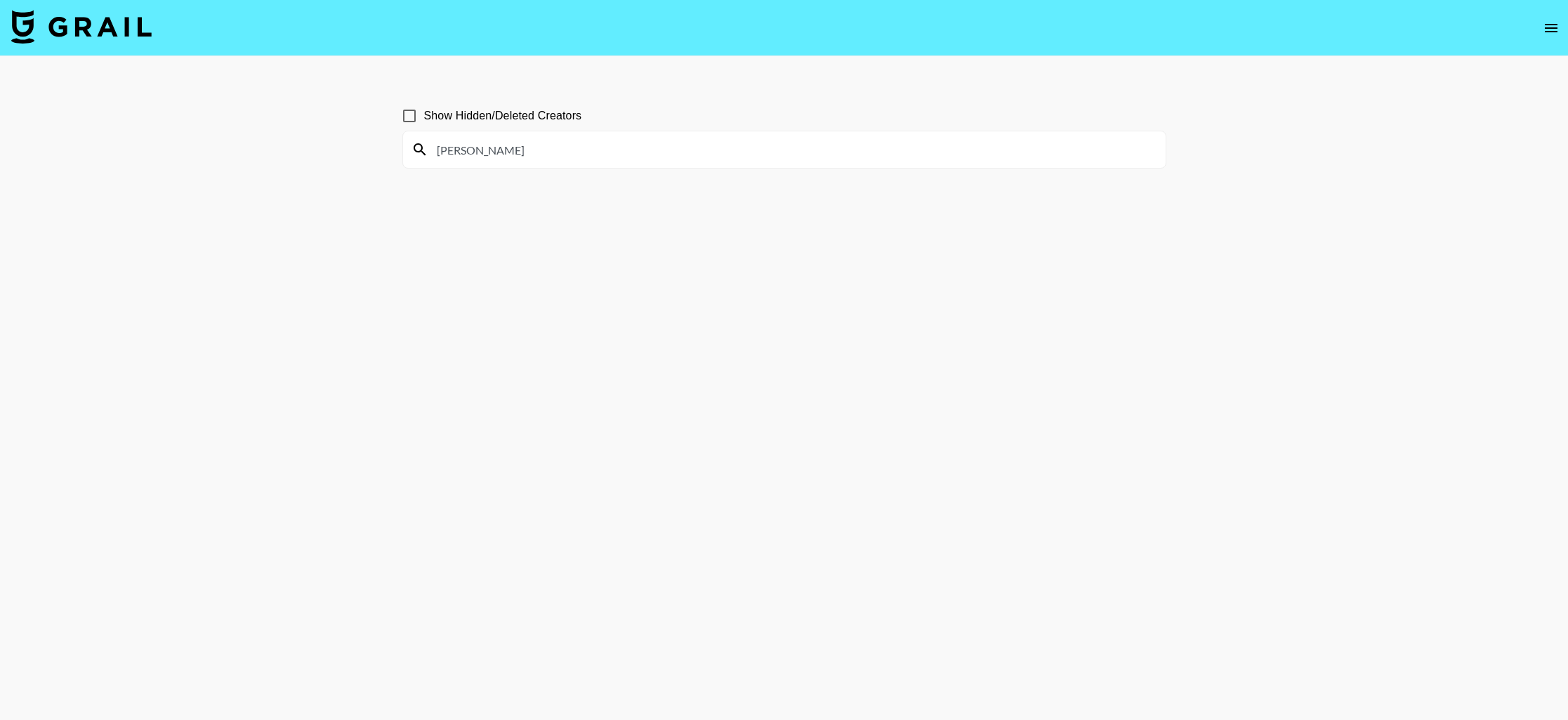
type input "Catherine Agbaje"
click at [406, 121] on input "Show Hidden/Deleted Creators" at bounding box center [409, 116] width 30 height 30
click at [410, 118] on input "Show Hidden/Deleted Creators" at bounding box center [409, 116] width 30 height 30
checkbox input "false"
click at [354, 133] on main "Show Hidden/Deleted Creators Catherine Agbaje" at bounding box center [784, 394] width 1568 height 675
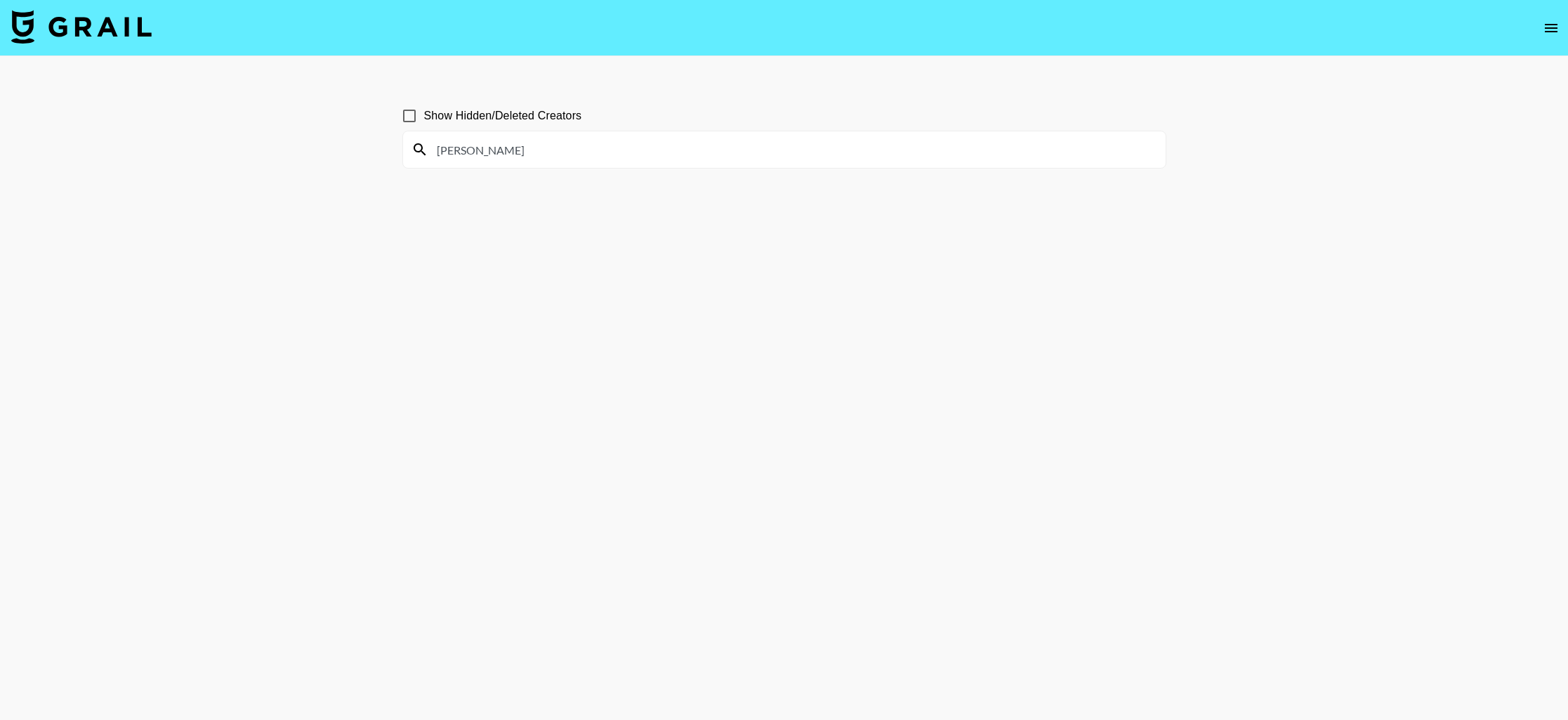
paste input "MancExplores"
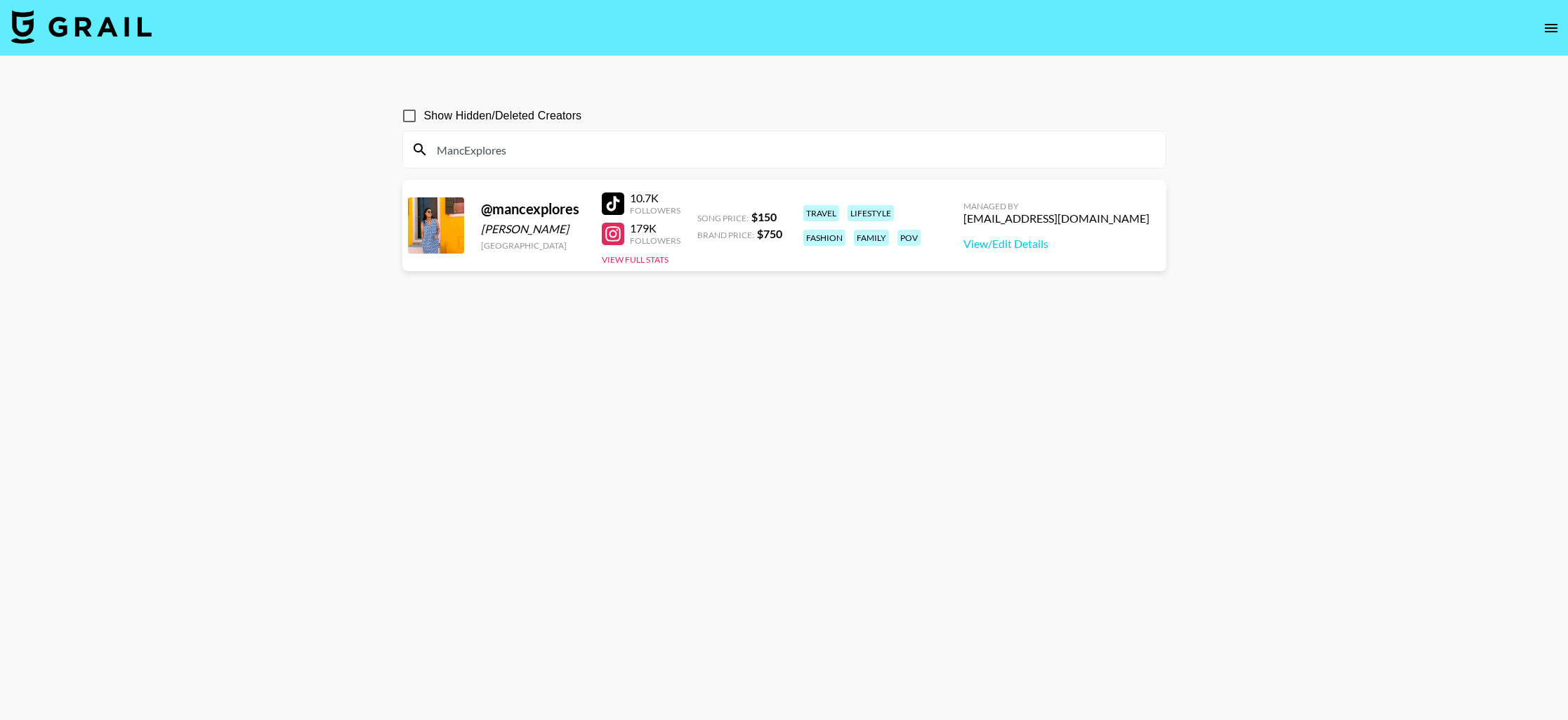
type input "MancExplores"
drag, startPoint x: 1155, startPoint y: 217, endPoint x: 1048, endPoint y: 222, distance: 107.1
click at [1048, 220] on div "Managed By jca@grail-talent.com View/Edit Details" at bounding box center [1057, 226] width 209 height 73
copy div "jca@grail-talent.com"
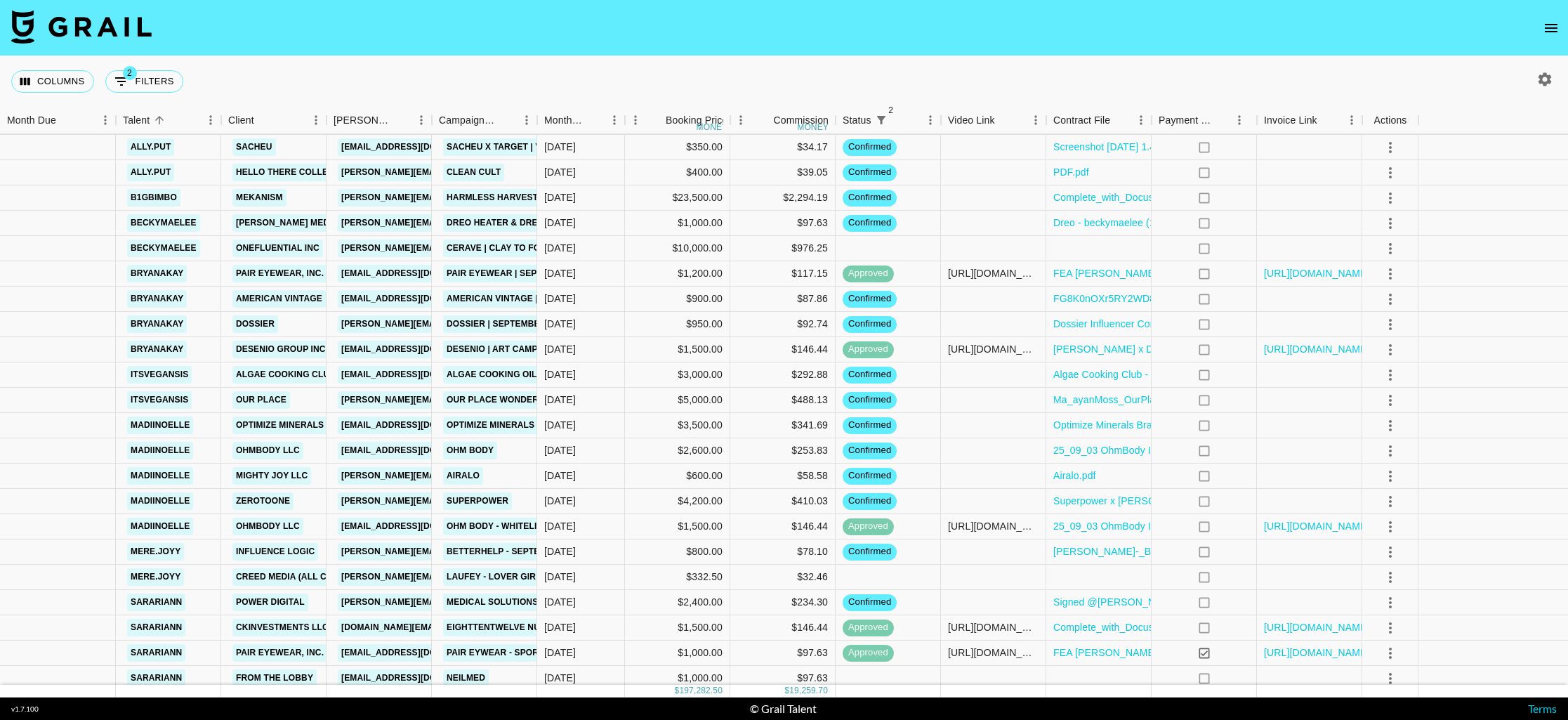
scroll to position [1109, 0]
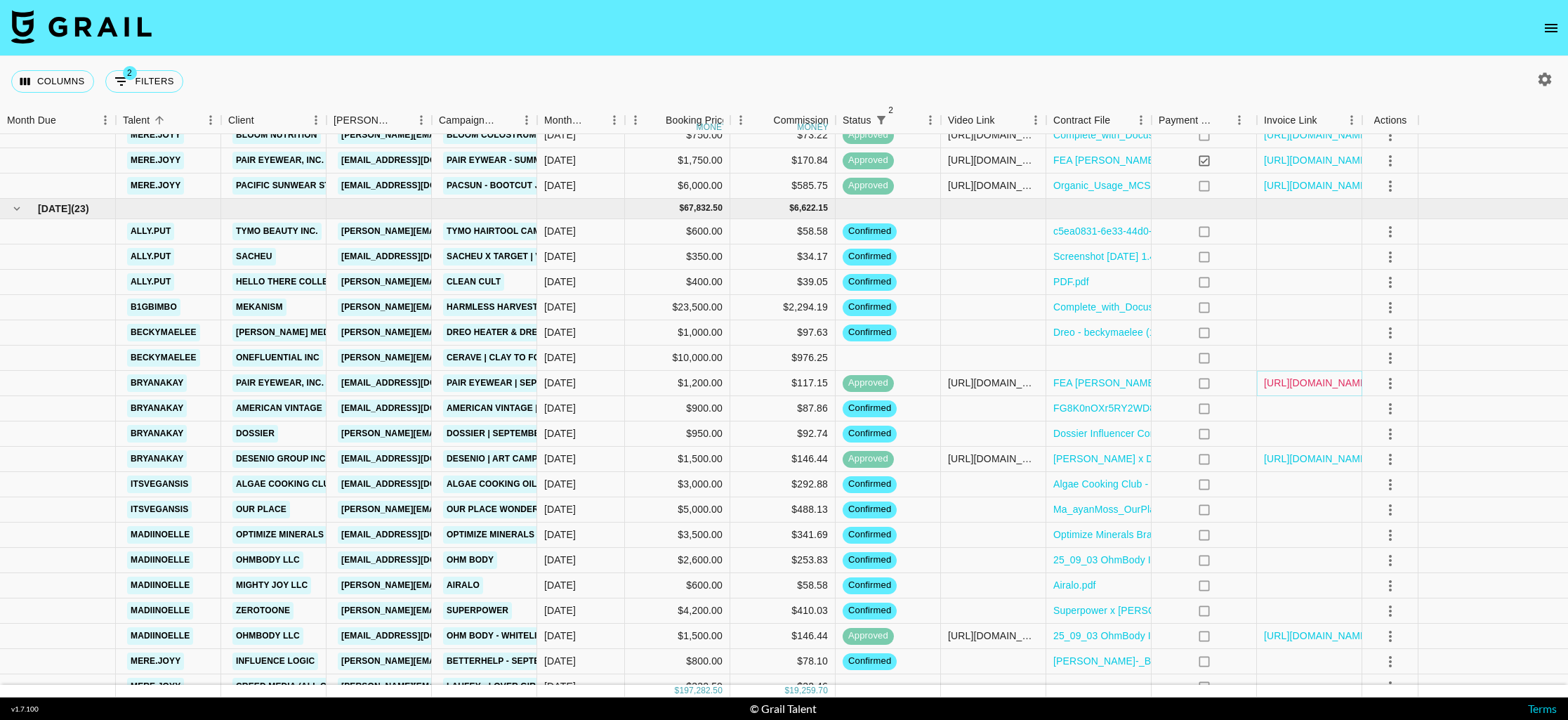
click at [1288, 379] on link "[URL][DOMAIN_NAME]" at bounding box center [1316, 382] width 106 height 14
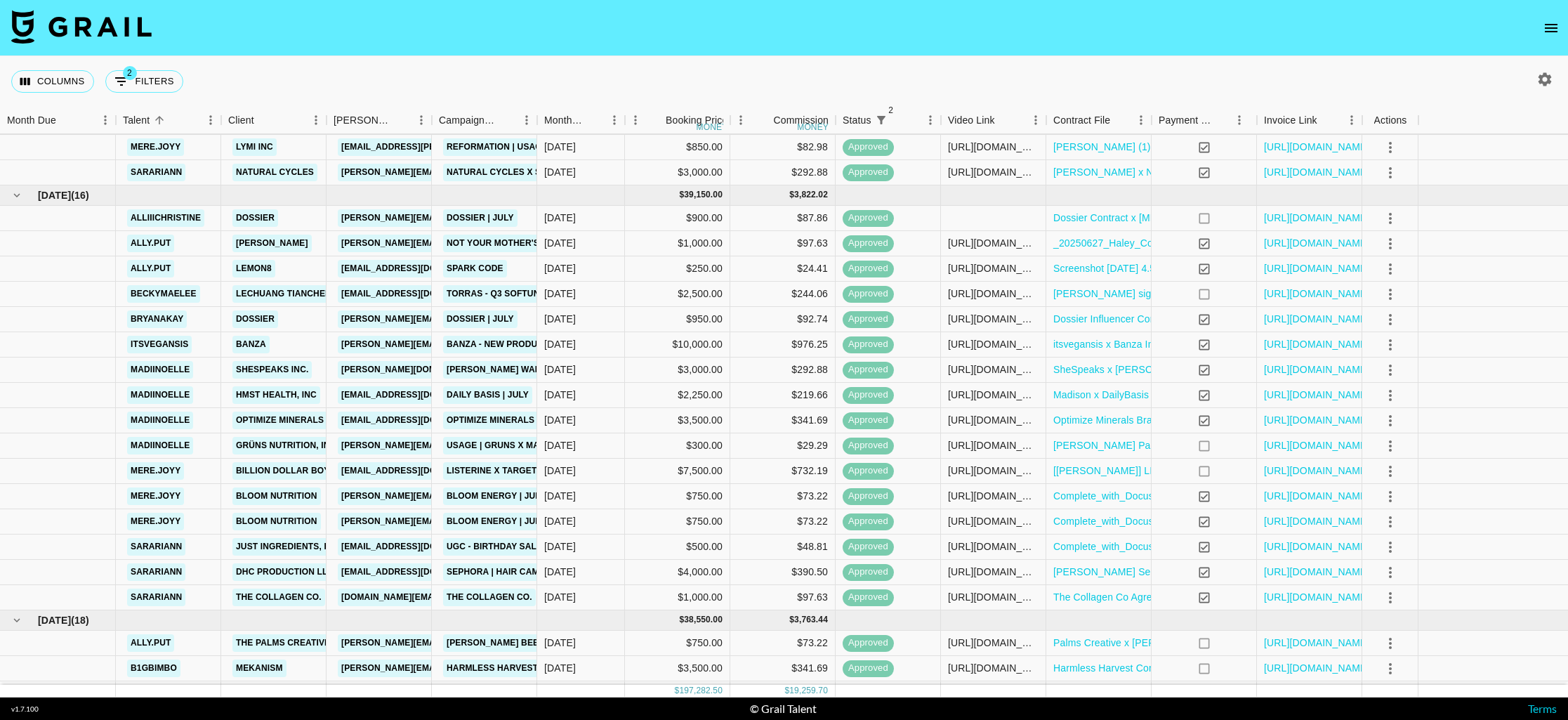
scroll to position [213, 0]
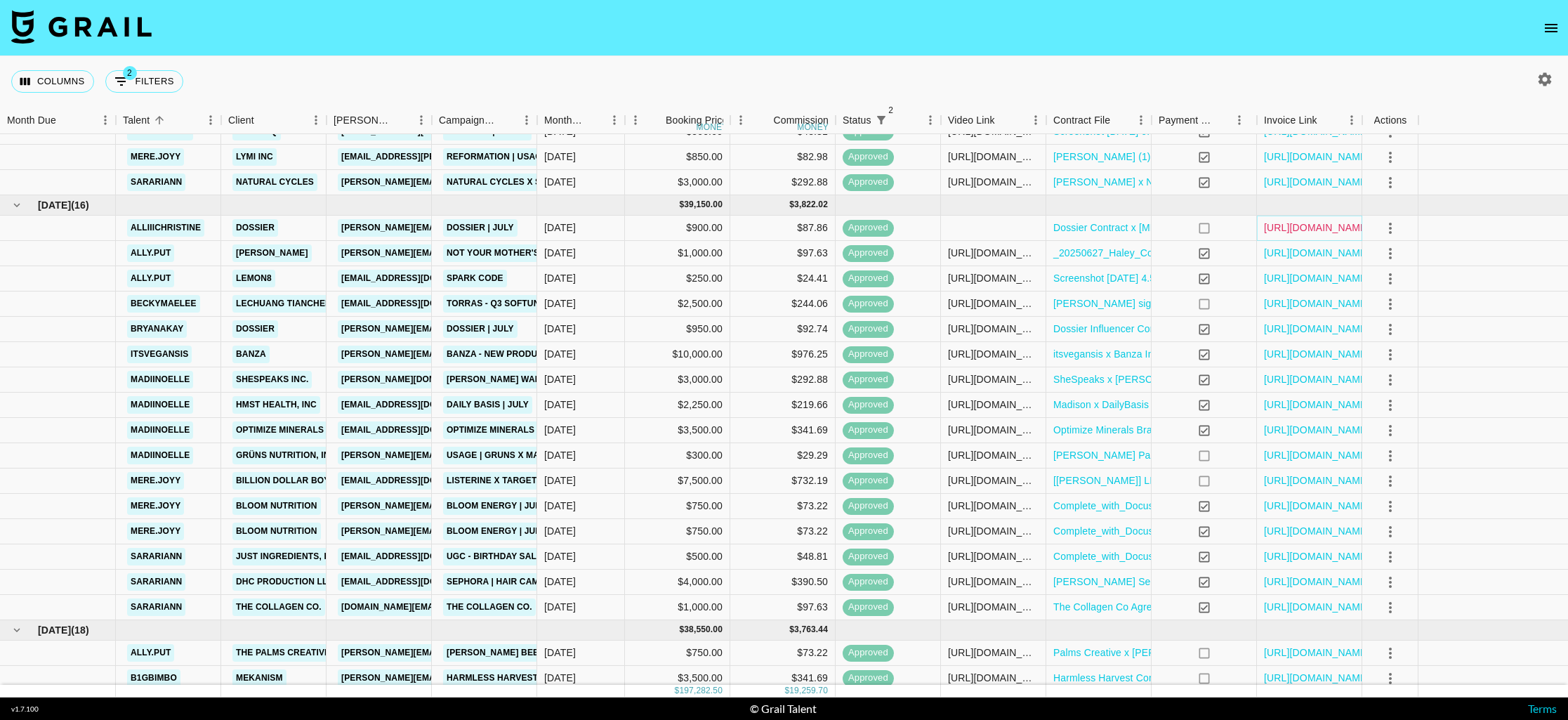
click at [1293, 231] on link "[URL][DOMAIN_NAME]" at bounding box center [1316, 227] width 106 height 14
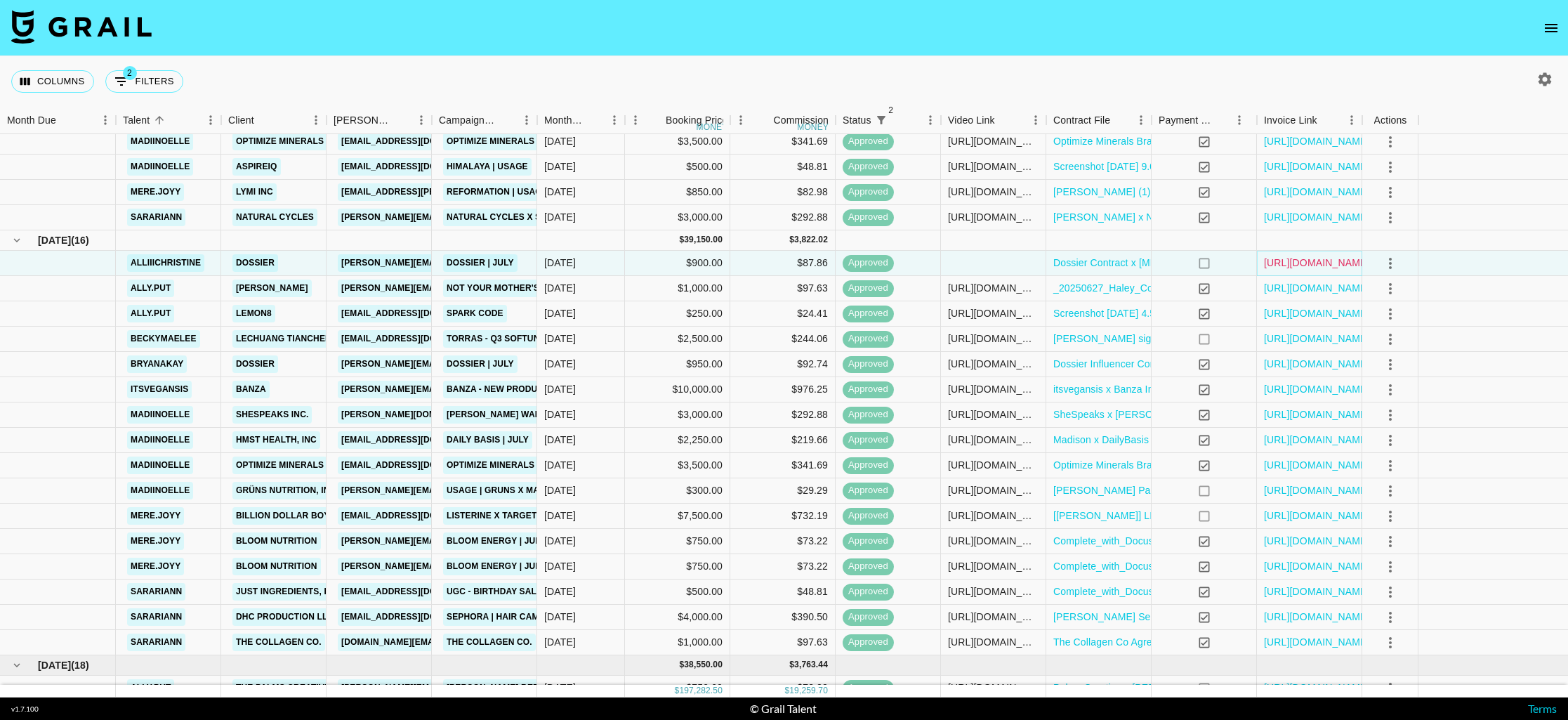
scroll to position [228, 0]
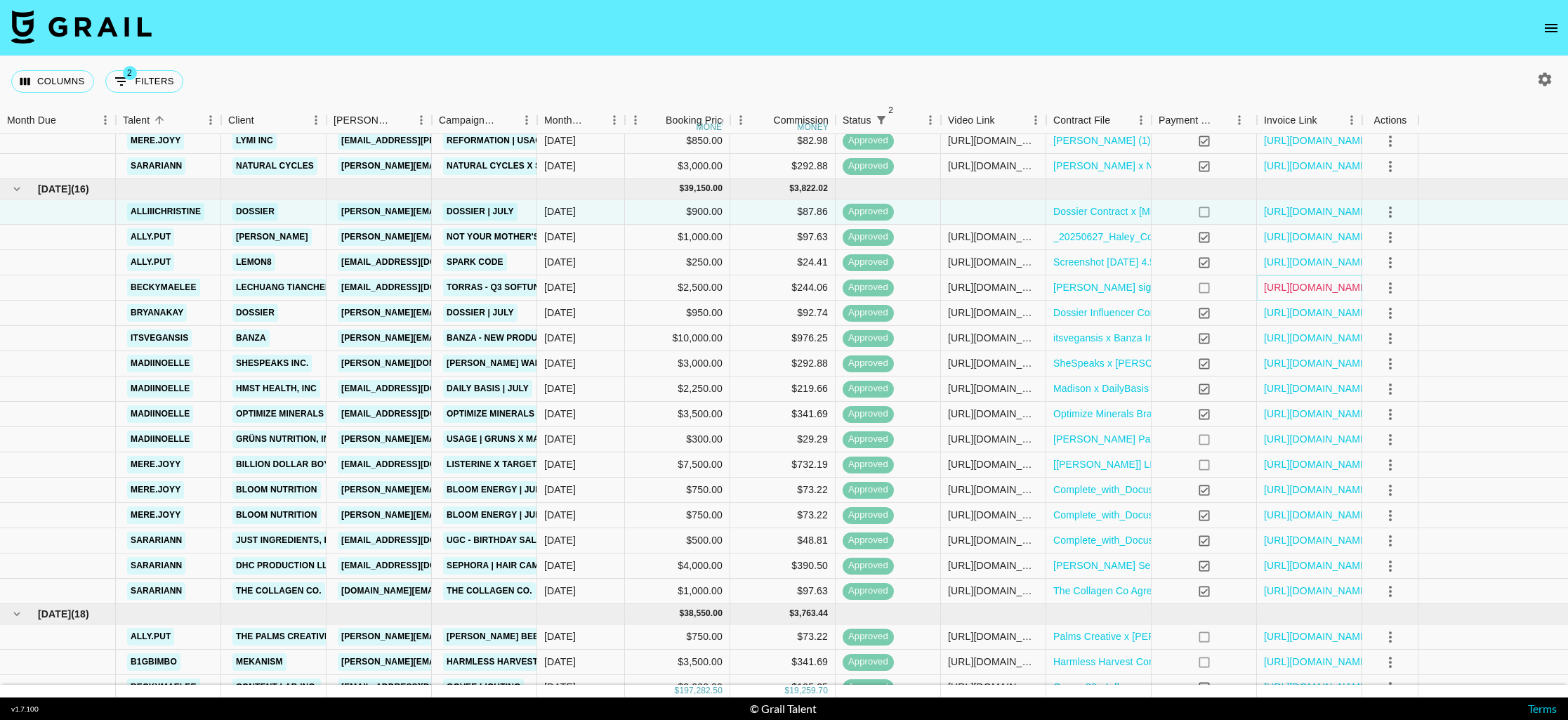
click at [1294, 281] on link "[URL][DOMAIN_NAME]" at bounding box center [1316, 287] width 106 height 14
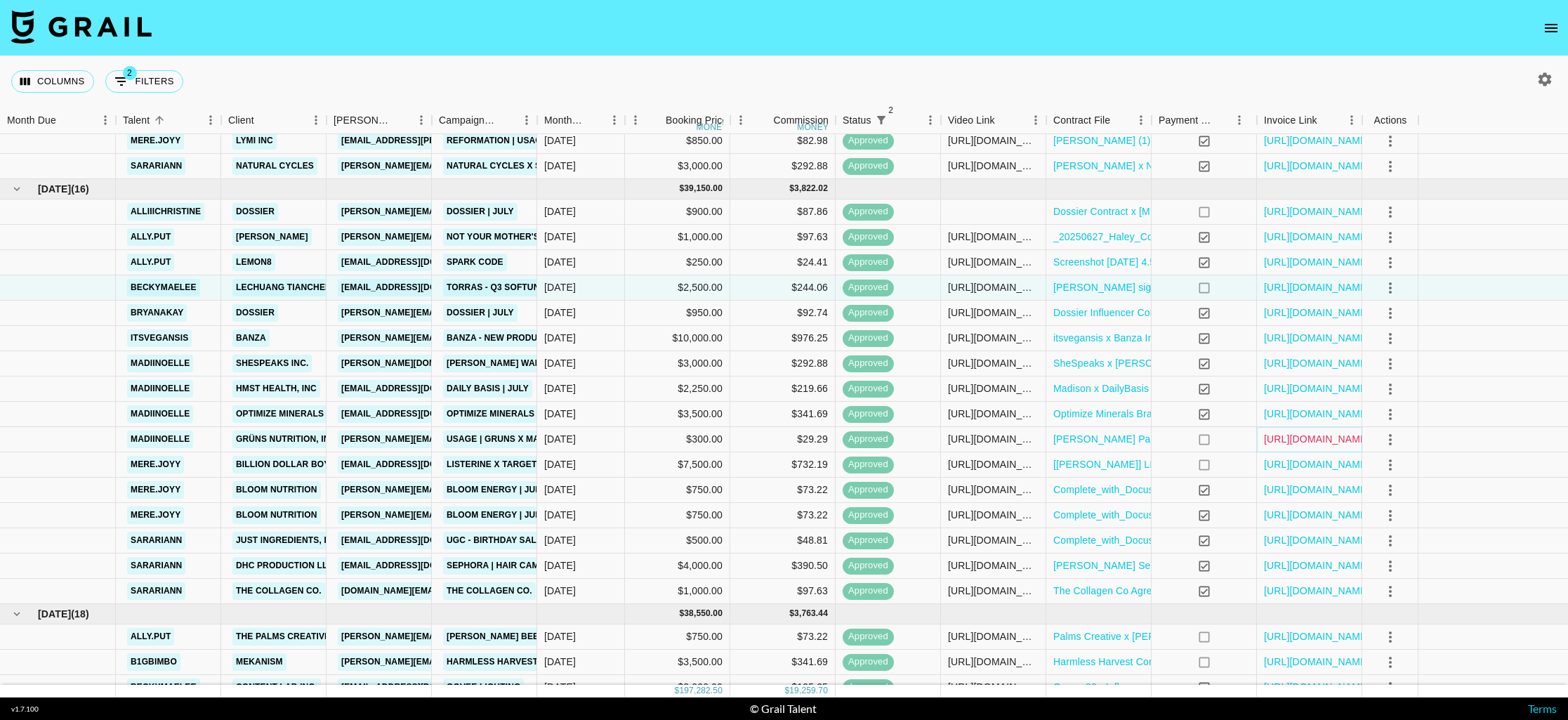
click at [1302, 439] on link "[URL][DOMAIN_NAME]" at bounding box center [1316, 439] width 106 height 14
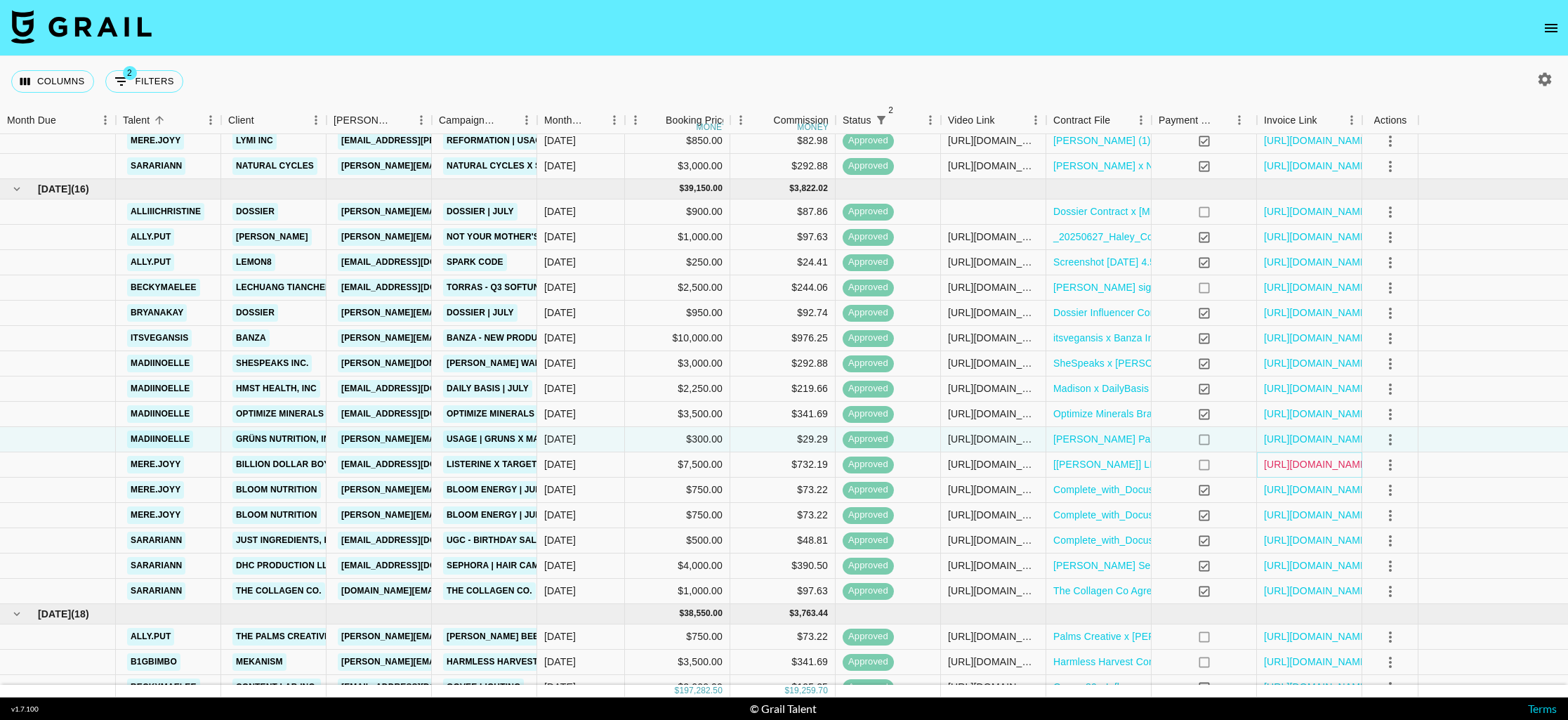
click at [1293, 461] on link "[URL][DOMAIN_NAME]" at bounding box center [1316, 464] width 106 height 14
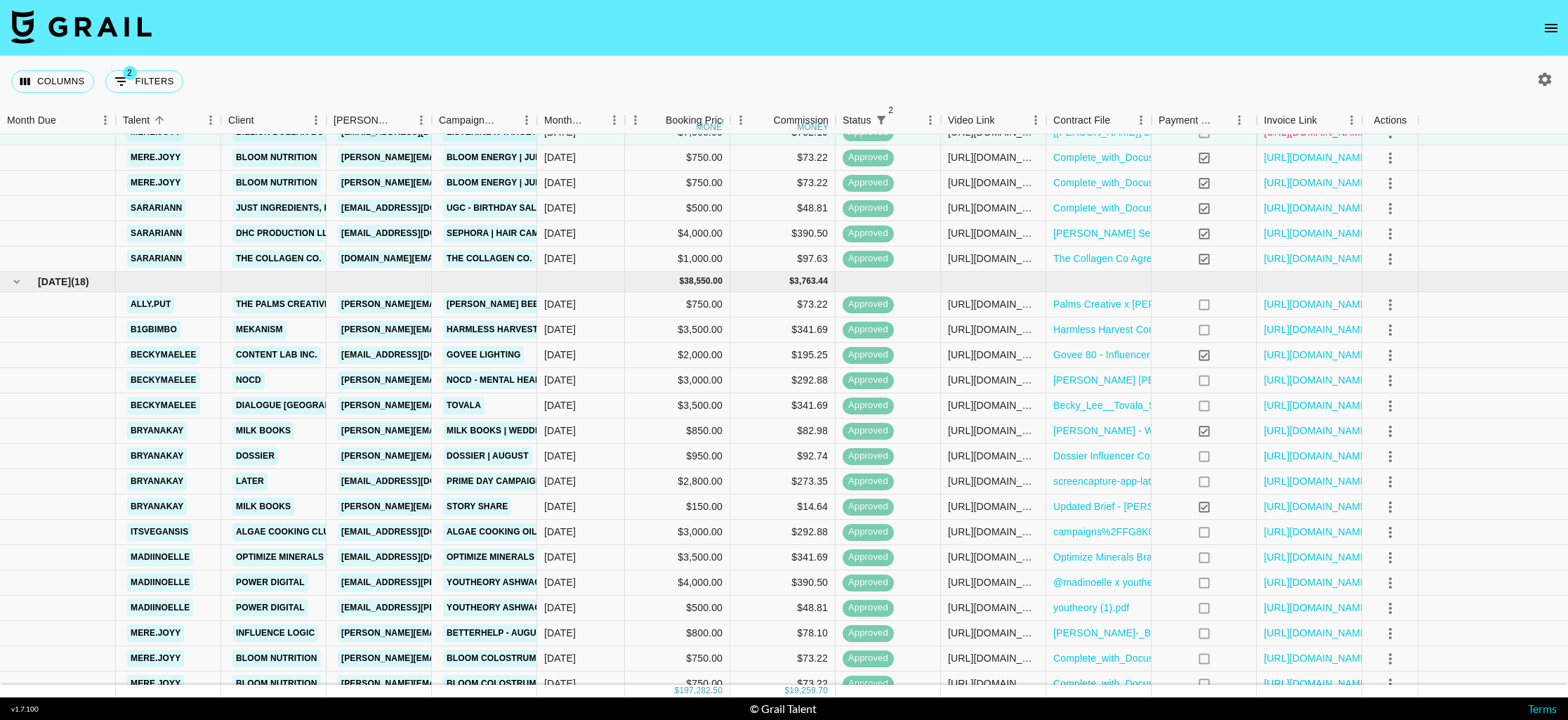
scroll to position [571, 0]
